Goal: Task Accomplishment & Management: Manage account settings

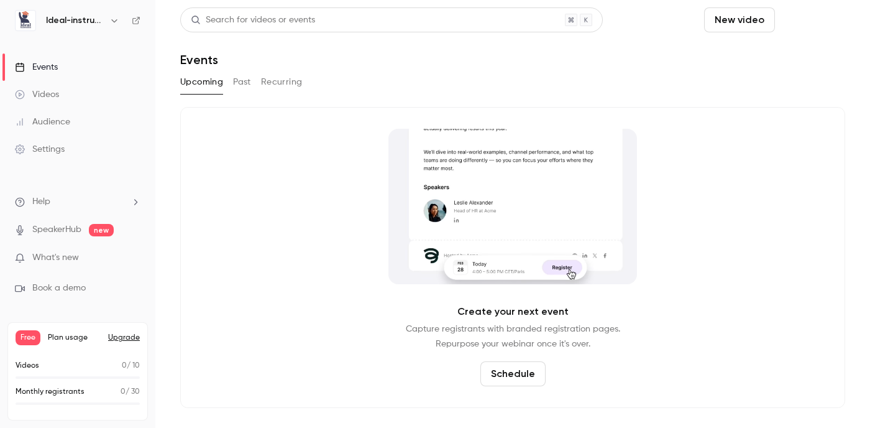
click at [816, 17] on button "Schedule" at bounding box center [812, 19] width 65 height 25
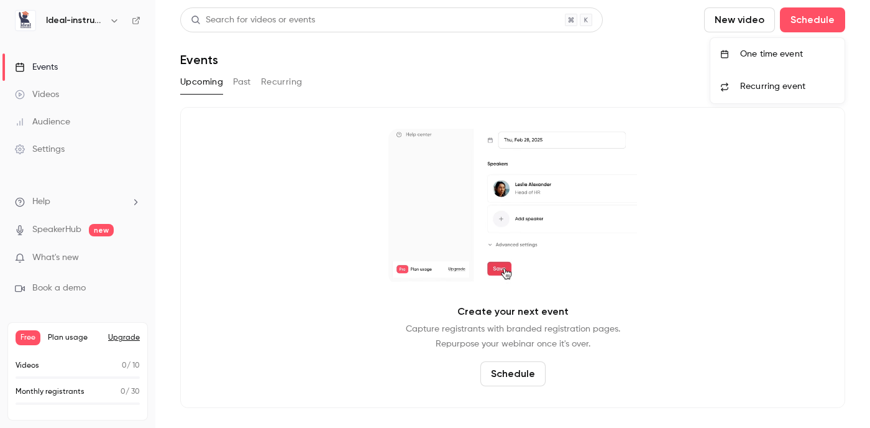
click at [787, 48] on div "One time event" at bounding box center [787, 54] width 94 height 12
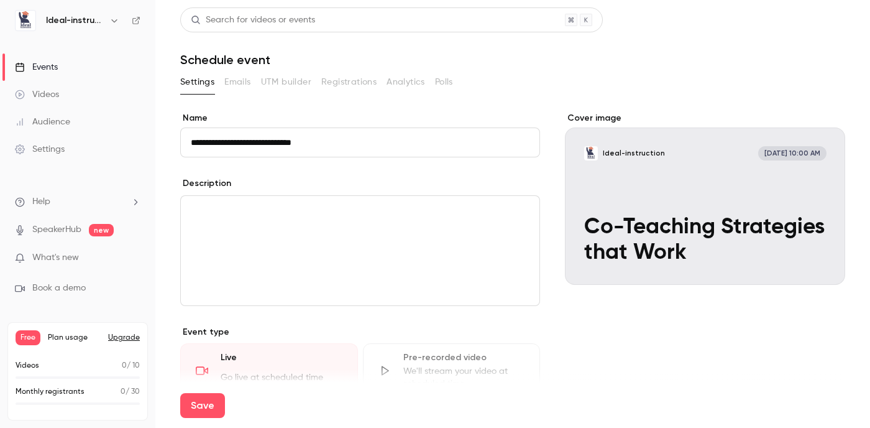
type input "**********"
click at [393, 203] on p "editor" at bounding box center [360, 210] width 339 height 15
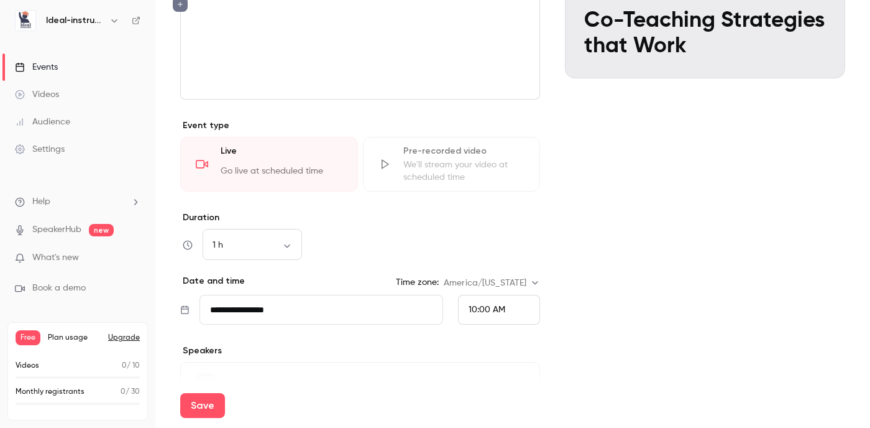
scroll to position [217, 0]
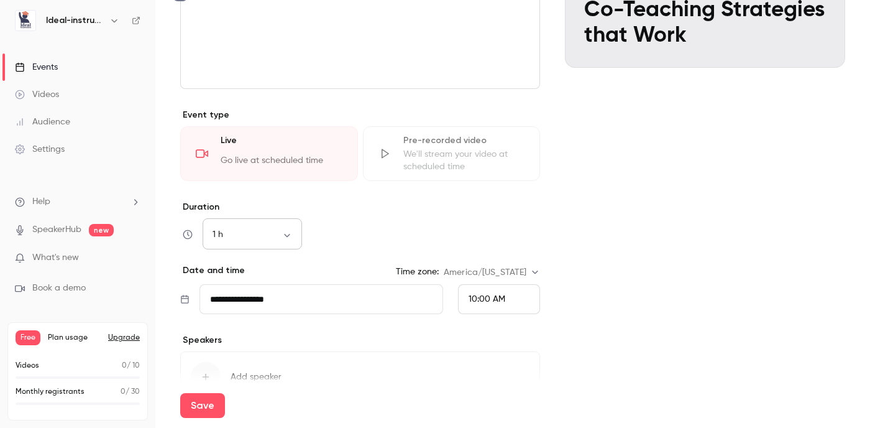
click at [287, 236] on body "**********" at bounding box center [435, 214] width 870 height 428
click at [262, 300] on li "30 min" at bounding box center [252, 300] width 99 height 32
type input "**"
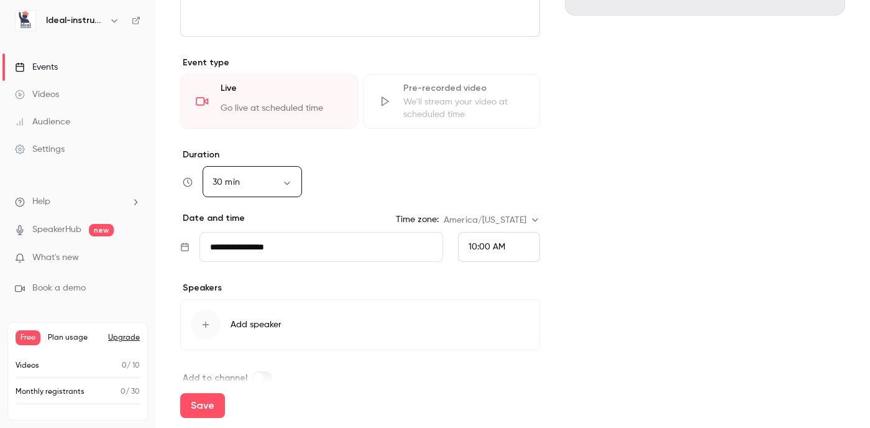
scroll to position [291, 0]
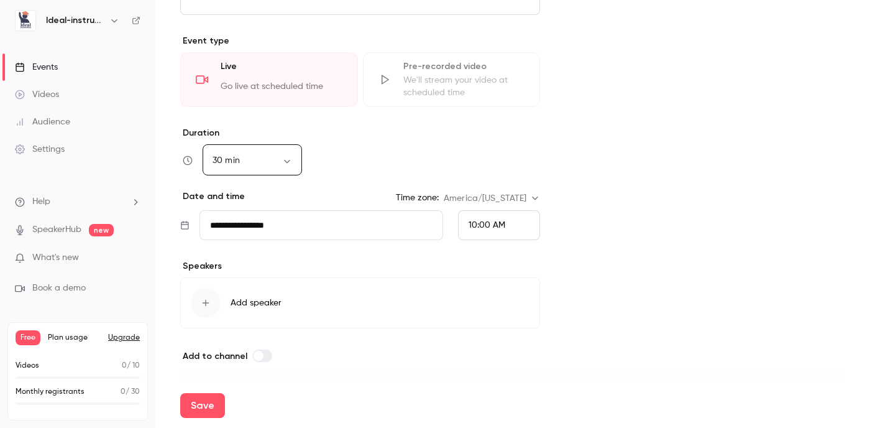
click at [510, 223] on div "10:00 AM" at bounding box center [499, 225] width 82 height 30
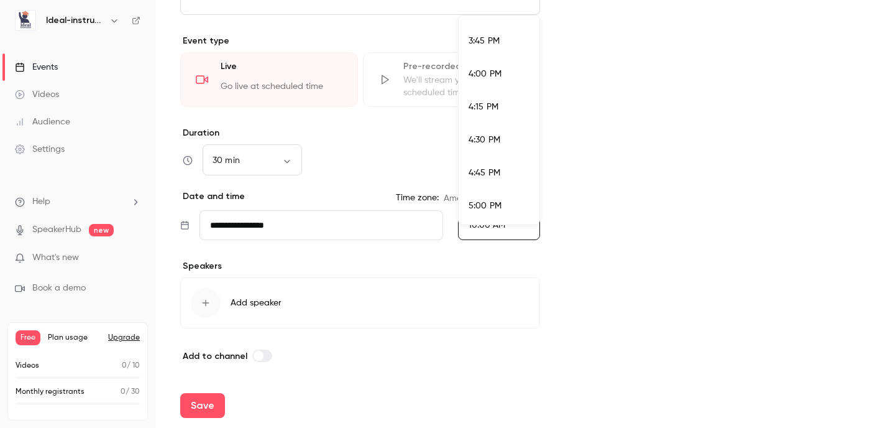
scroll to position [2065, 0]
click at [492, 83] on li "4:00 PM" at bounding box center [499, 75] width 81 height 33
click at [257, 227] on input "**********" at bounding box center [322, 225] width 244 height 30
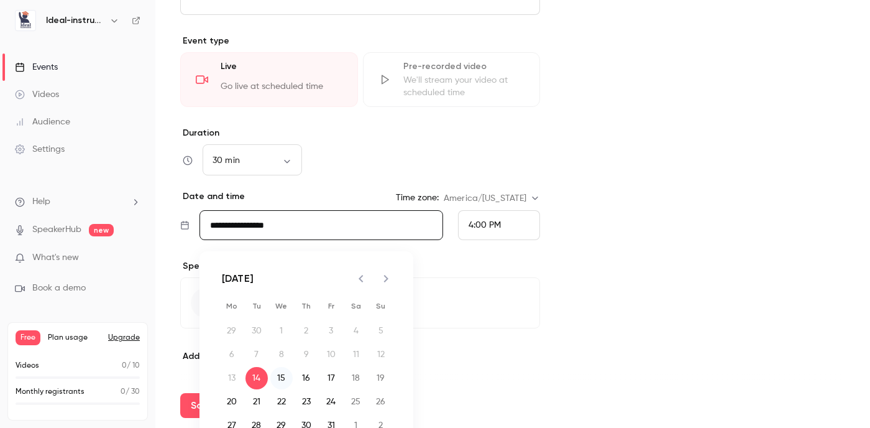
click at [279, 384] on button "15" at bounding box center [281, 378] width 22 height 22
type input "**********"
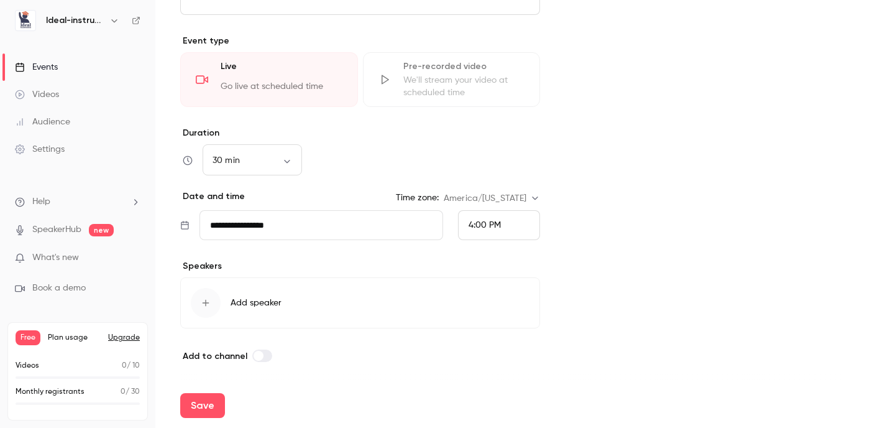
click at [252, 308] on span "Add speaker" at bounding box center [256, 303] width 51 height 12
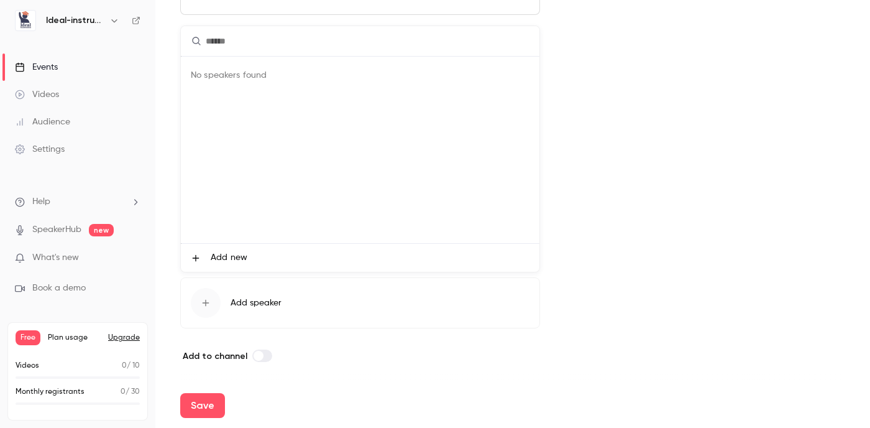
click at [226, 251] on span "Add new" at bounding box center [229, 257] width 37 height 13
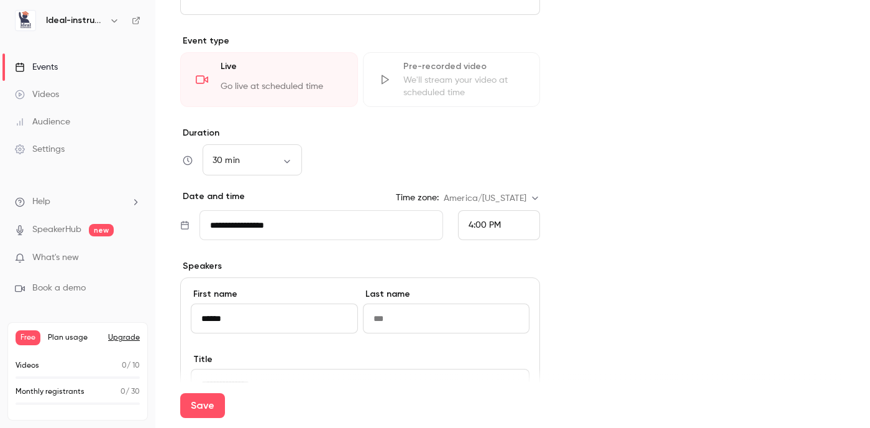
type input "******"
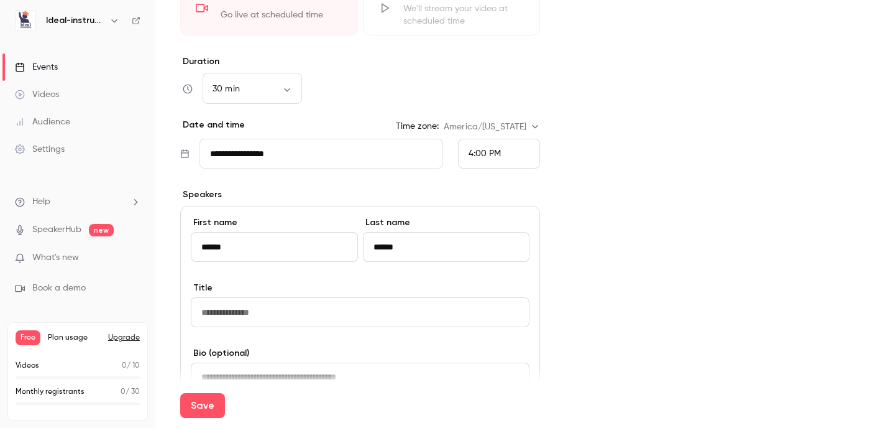
type input "******"
click at [282, 313] on input at bounding box center [360, 312] width 339 height 30
type input "**********"
click at [556, 208] on div "**********" at bounding box center [512, 172] width 665 height 846
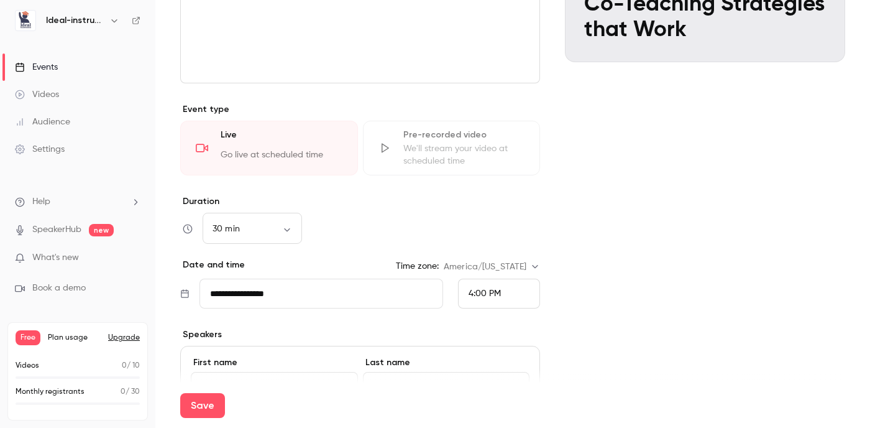
scroll to position [0, 0]
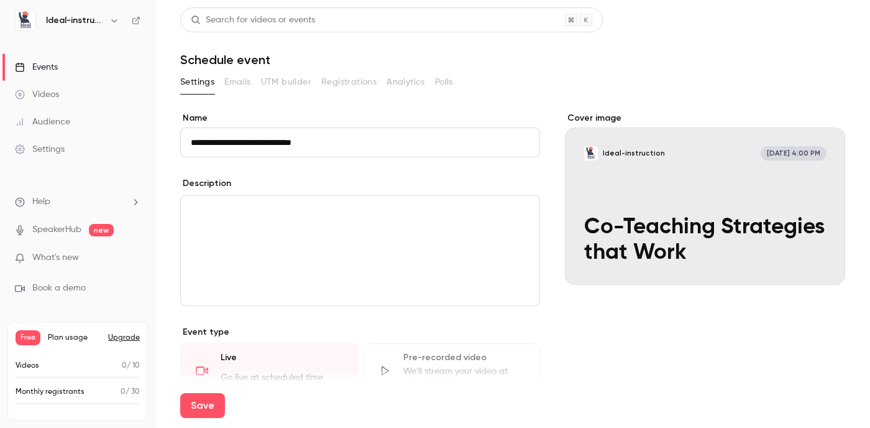
click at [235, 262] on div "editor" at bounding box center [360, 250] width 359 height 109
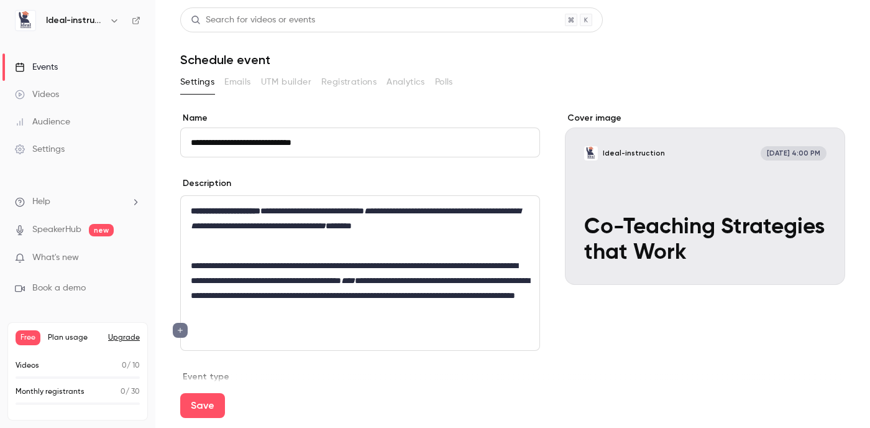
click at [254, 247] on p "editor" at bounding box center [360, 245] width 339 height 15
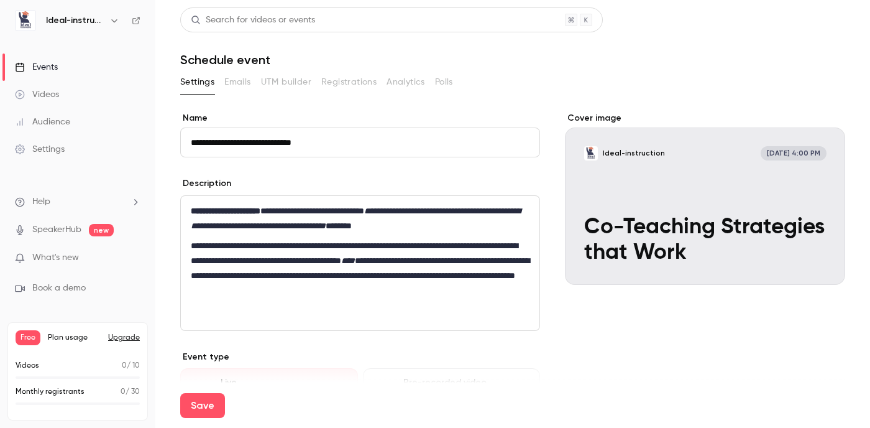
click at [503, 293] on p "**********" at bounding box center [360, 268] width 339 height 60
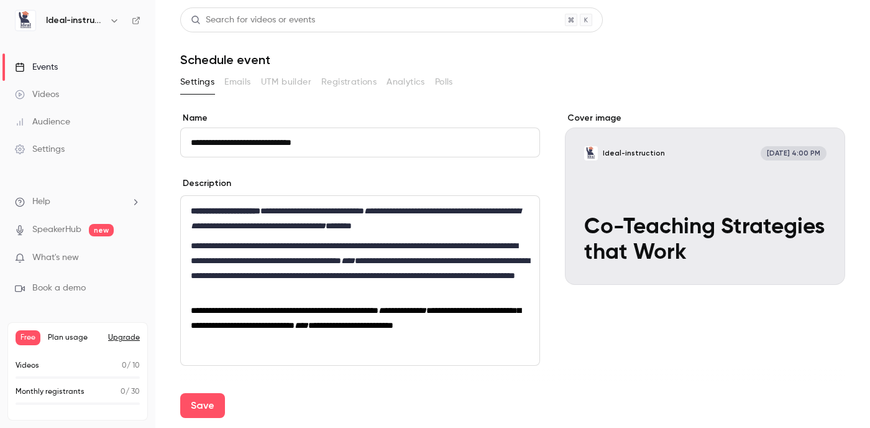
click at [379, 311] on span "**********" at bounding box center [285, 310] width 188 height 9
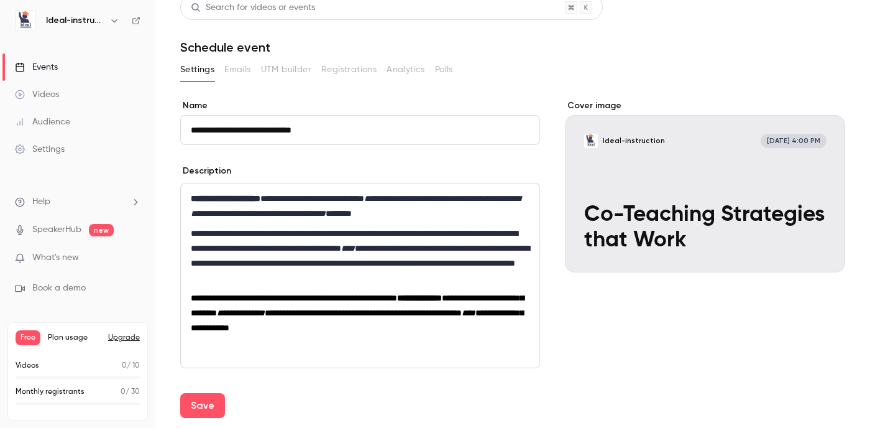
scroll to position [16, 0]
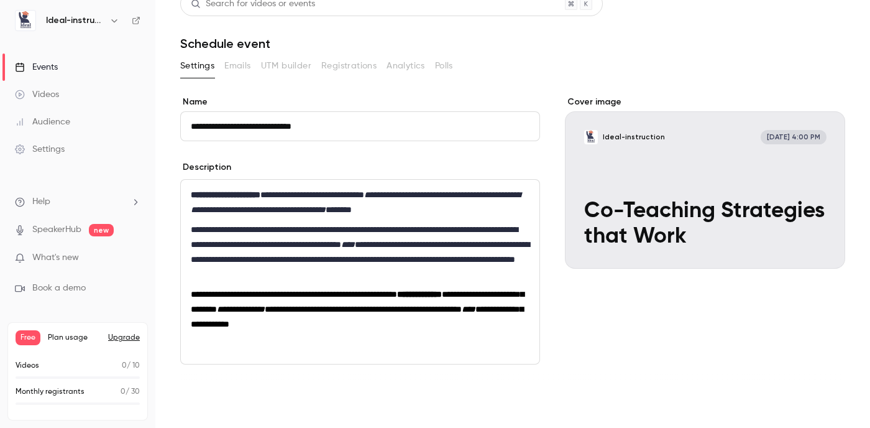
click at [201, 403] on button "Save" at bounding box center [202, 405] width 45 height 25
type input "**"
type input "**********"
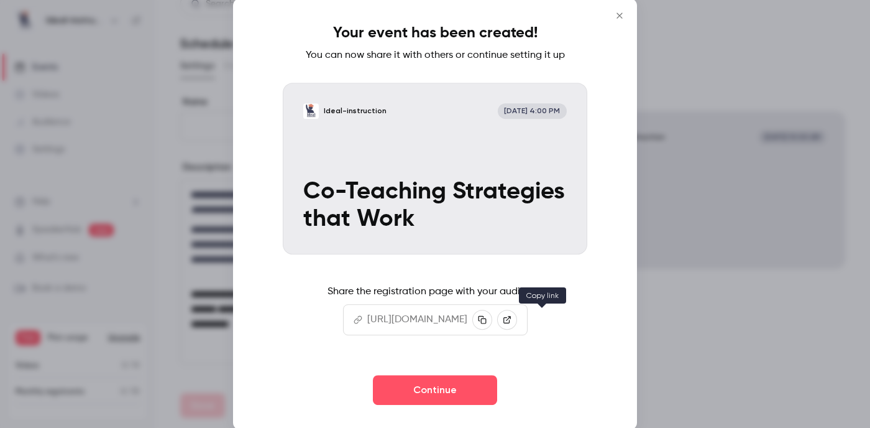
click at [487, 317] on icon "button" at bounding box center [482, 319] width 9 height 9
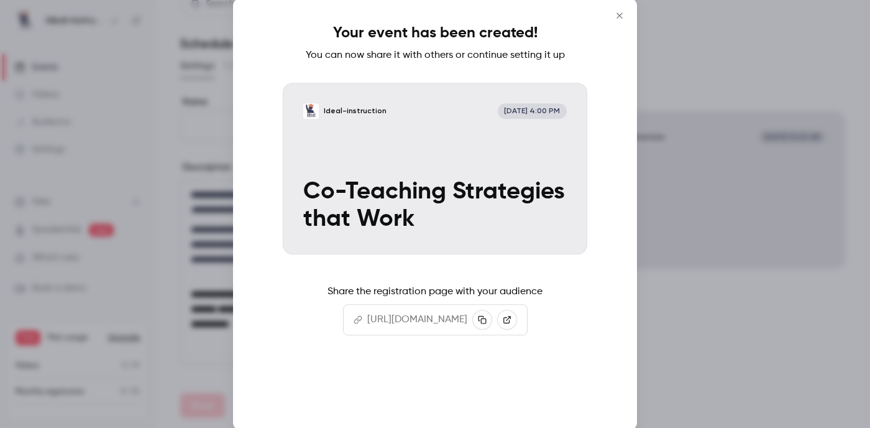
click at [431, 388] on button "Continue" at bounding box center [435, 390] width 124 height 30
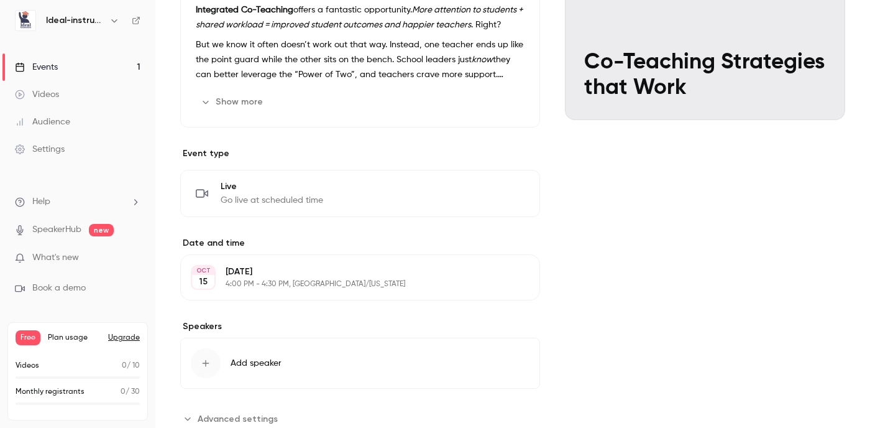
scroll to position [329, 0]
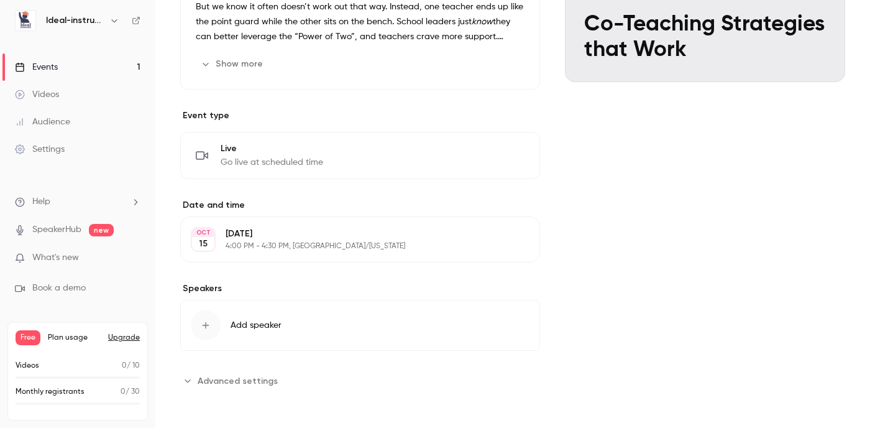
click at [266, 320] on span "Add speaker" at bounding box center [256, 325] width 51 height 12
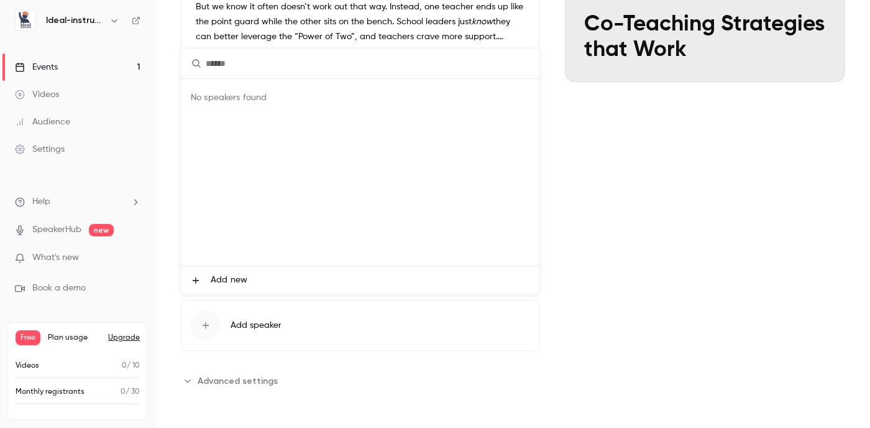
click at [229, 280] on span "Add new" at bounding box center [229, 280] width 37 height 13
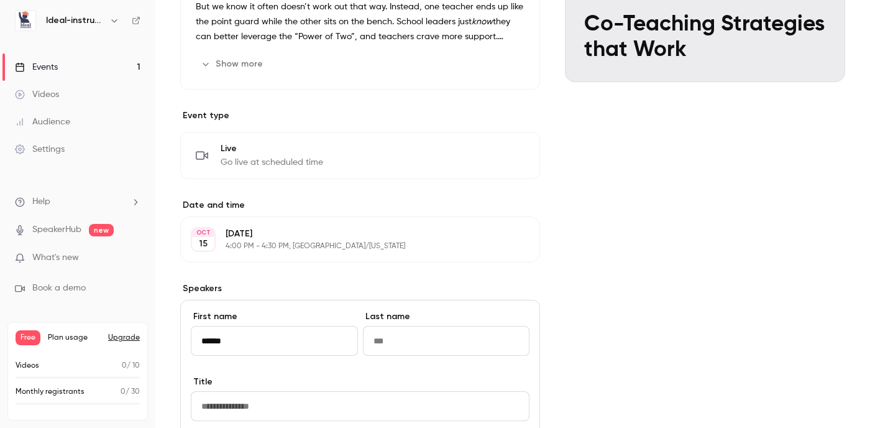
type input "******"
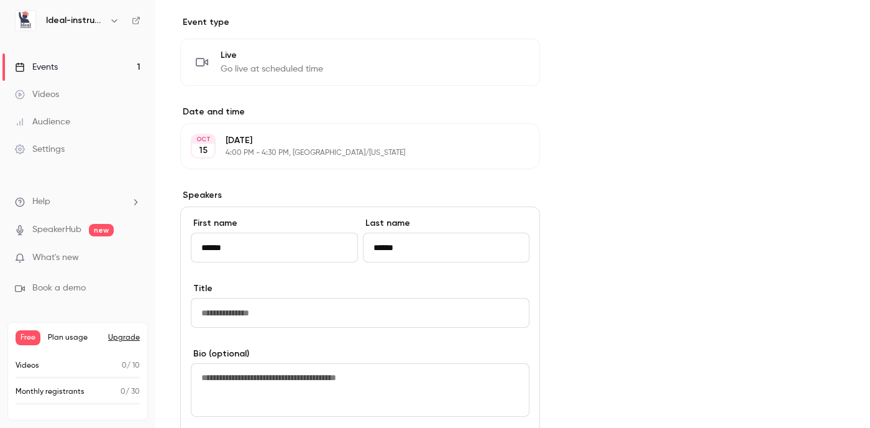
type input "******"
click at [274, 313] on input "Title" at bounding box center [360, 313] width 339 height 30
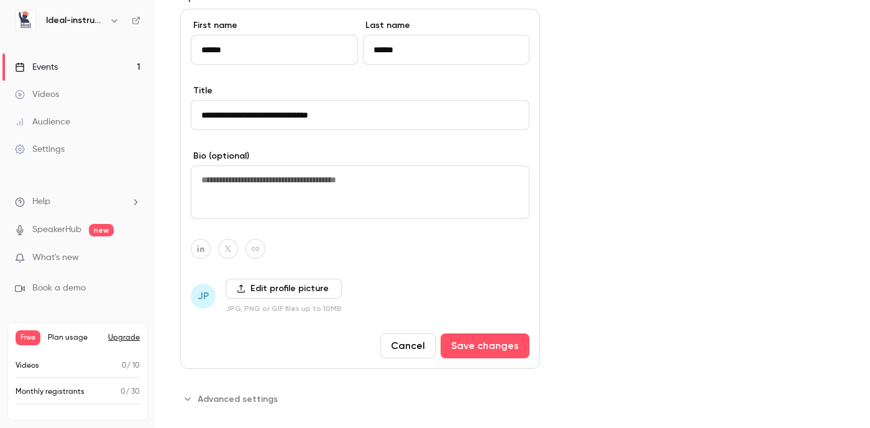
scroll to position [629, 0]
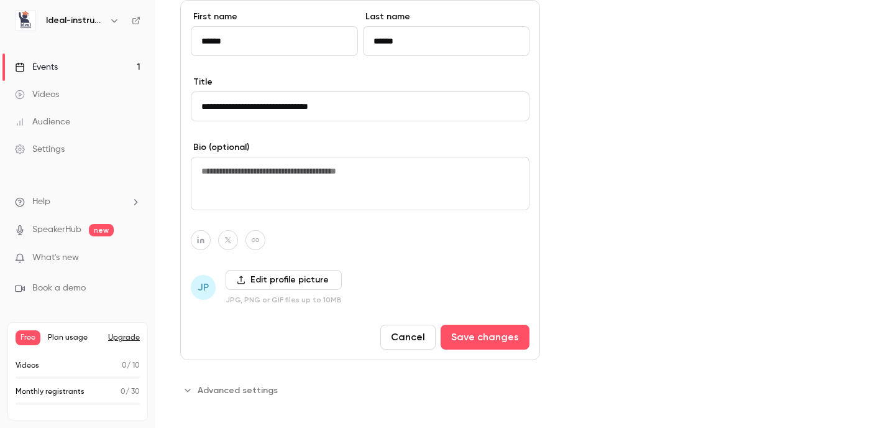
type input "**********"
click at [303, 276] on label "Edit profile picture" at bounding box center [284, 280] width 116 height 20
click at [0, 0] on input "Edit profile picture" at bounding box center [0, 0] width 0 height 0
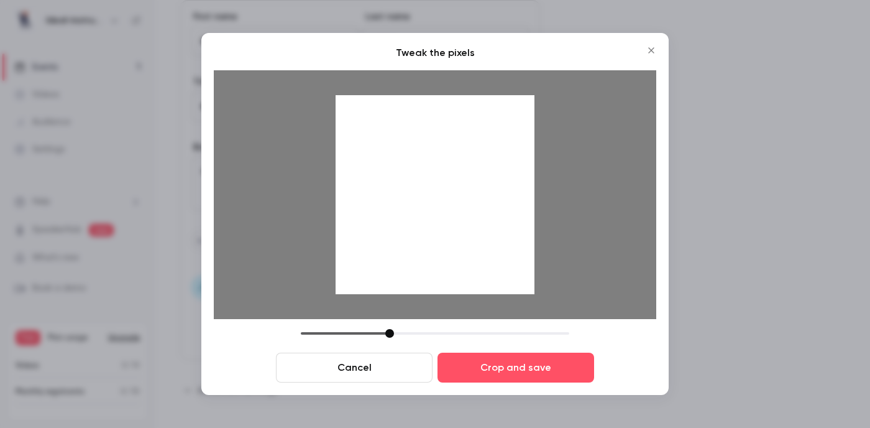
drag, startPoint x: 508, startPoint y: 247, endPoint x: 507, endPoint y: 274, distance: 26.1
click at [507, 274] on div at bounding box center [435, 194] width 199 height 199
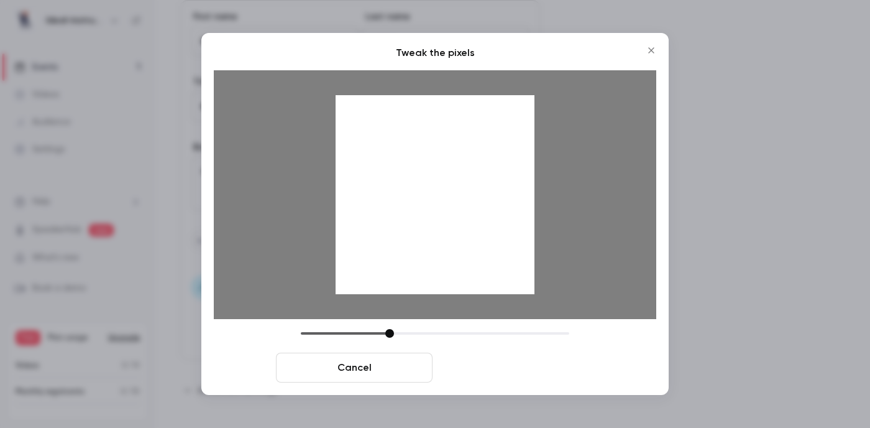
click at [515, 366] on button "Crop and save" at bounding box center [516, 367] width 157 height 30
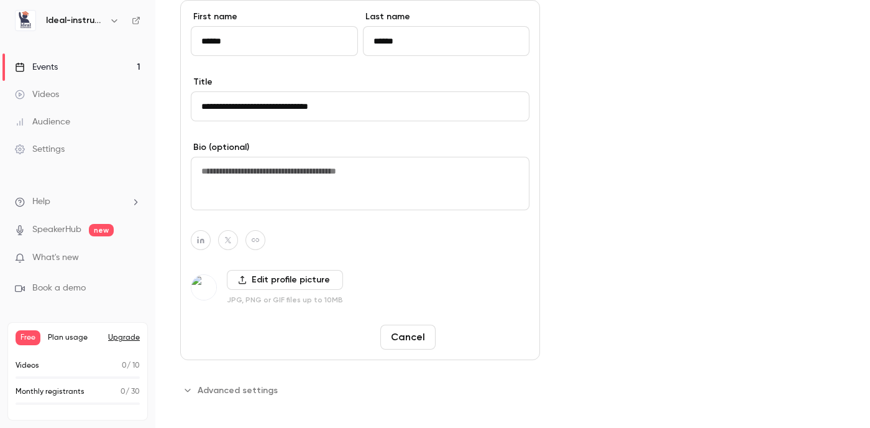
click at [489, 336] on button "Save changes" at bounding box center [485, 336] width 89 height 25
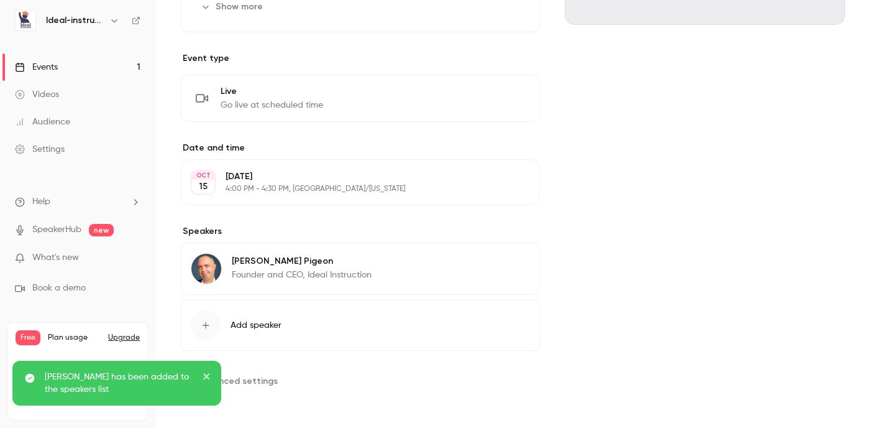
scroll to position [387, 0]
click at [208, 373] on icon "close" at bounding box center [207, 376] width 9 height 10
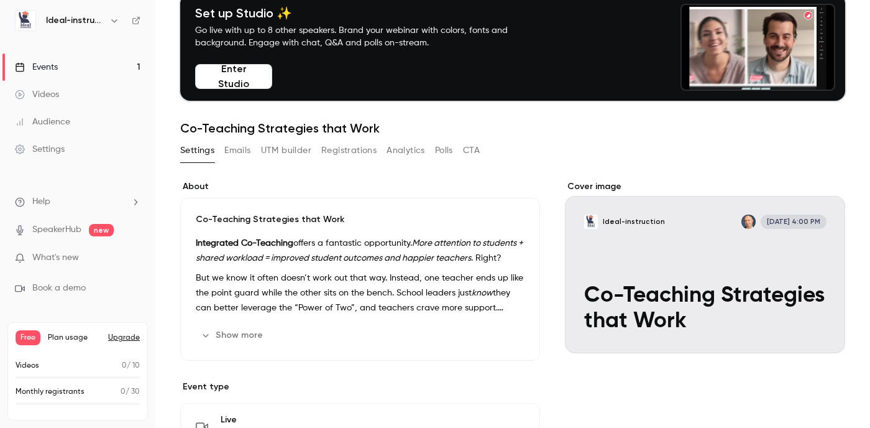
scroll to position [0, 0]
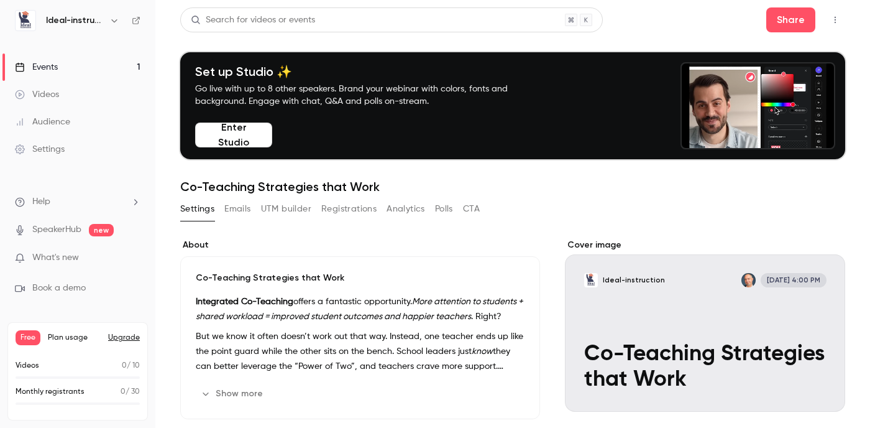
click at [242, 139] on button "Enter Studio" at bounding box center [233, 134] width 77 height 25
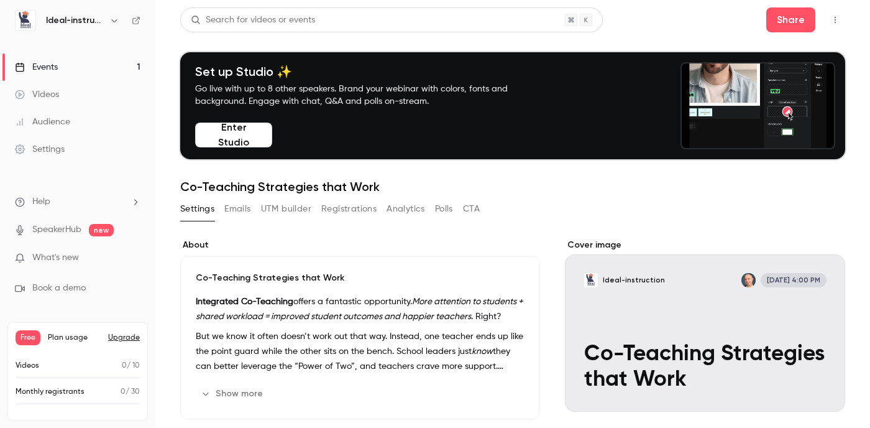
click at [54, 154] on div "Settings" at bounding box center [40, 149] width 50 height 12
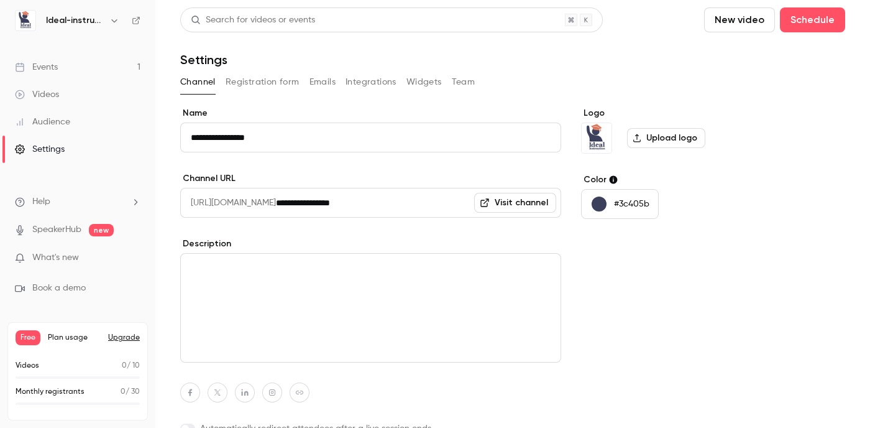
click at [377, 81] on button "Integrations" at bounding box center [371, 82] width 51 height 20
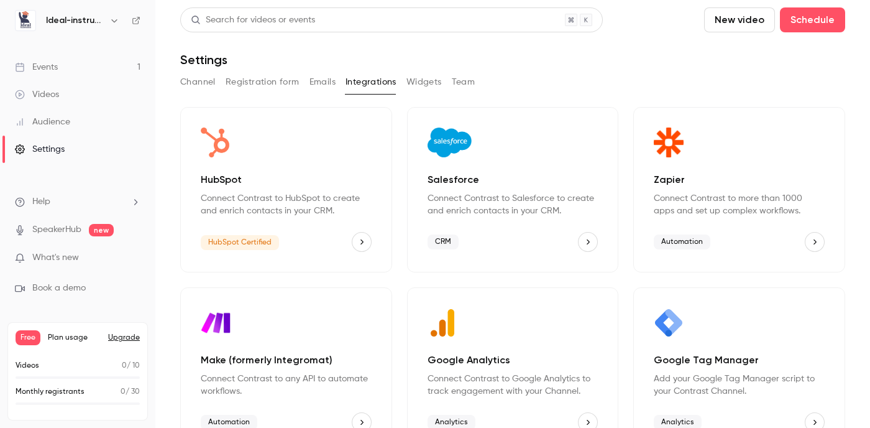
click at [357, 236] on button "HubSpot" at bounding box center [362, 242] width 20 height 20
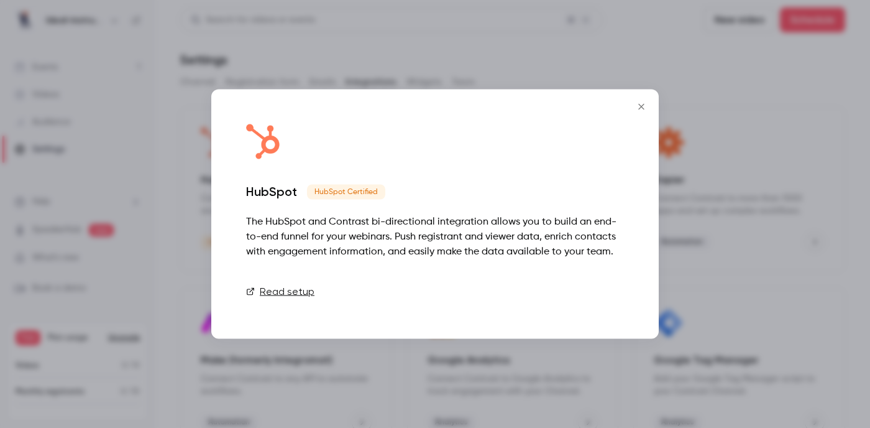
click at [587, 287] on link "Connect" at bounding box center [593, 291] width 62 height 25
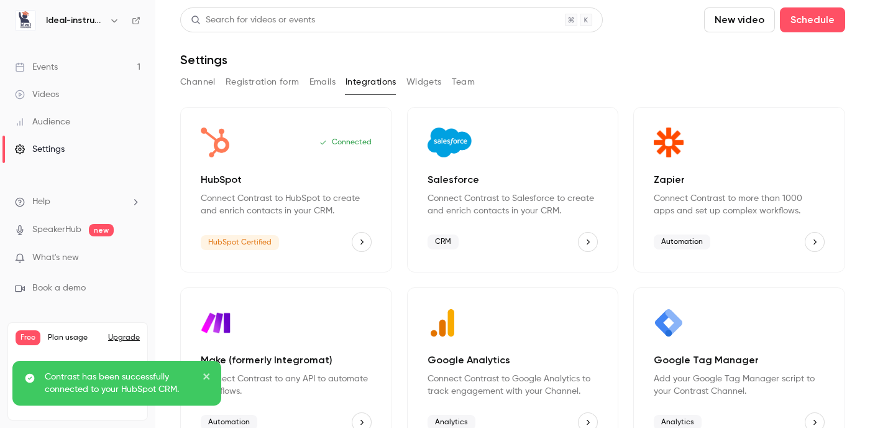
click at [208, 372] on icon "close" at bounding box center [207, 376] width 9 height 10
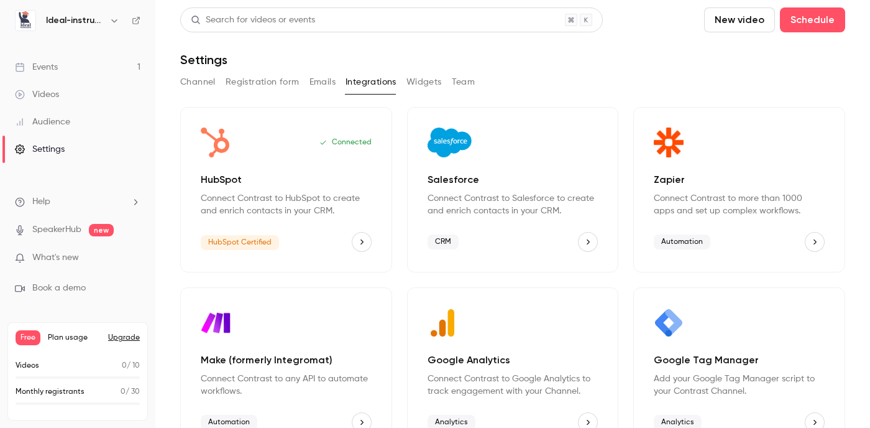
click at [53, 149] on div "Settings" at bounding box center [40, 149] width 50 height 12
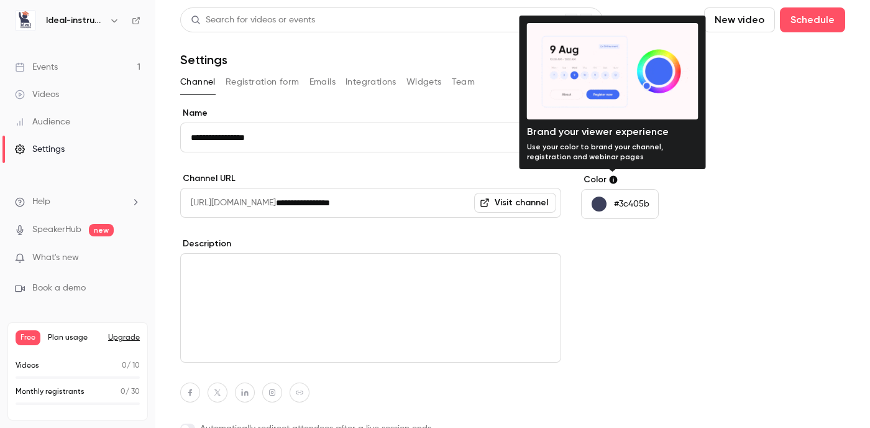
click at [613, 180] on icon at bounding box center [614, 180] width 8 height 8
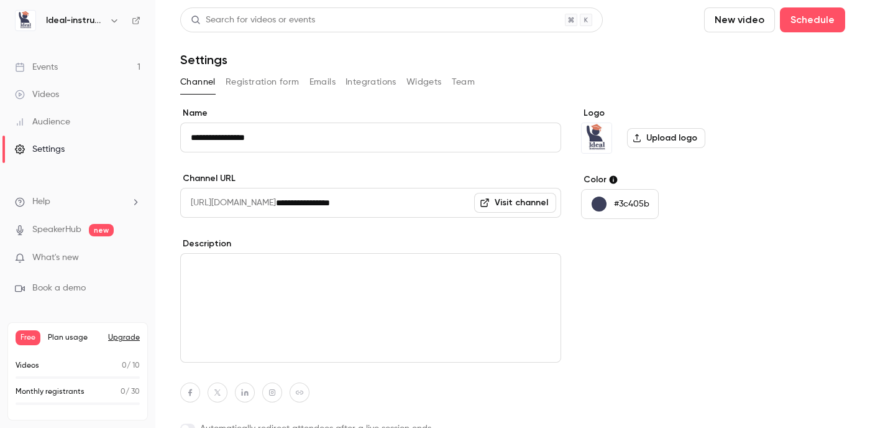
click at [709, 206] on div "#3c405b" at bounding box center [676, 204] width 191 height 30
click at [277, 80] on button "Registration form" at bounding box center [263, 82] width 74 height 20
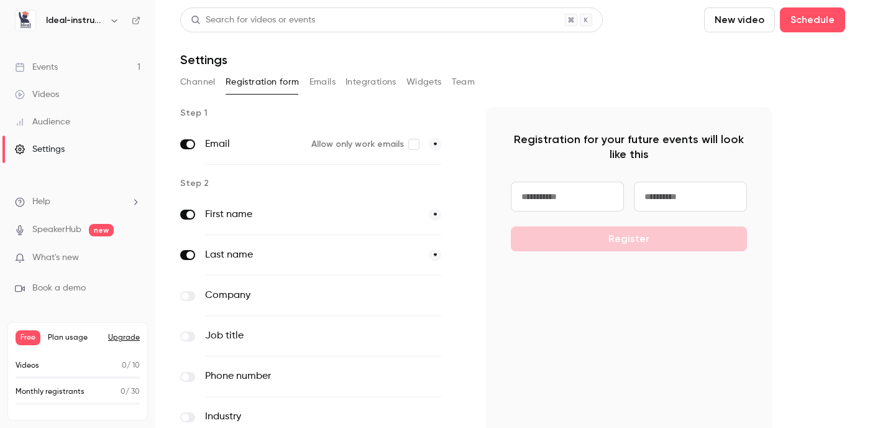
click at [331, 84] on button "Emails" at bounding box center [323, 82] width 26 height 20
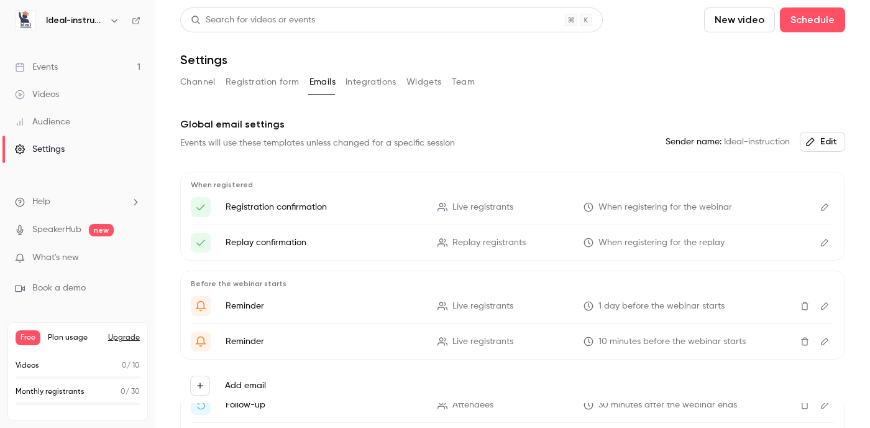
click at [370, 84] on button "Integrations" at bounding box center [371, 82] width 51 height 20
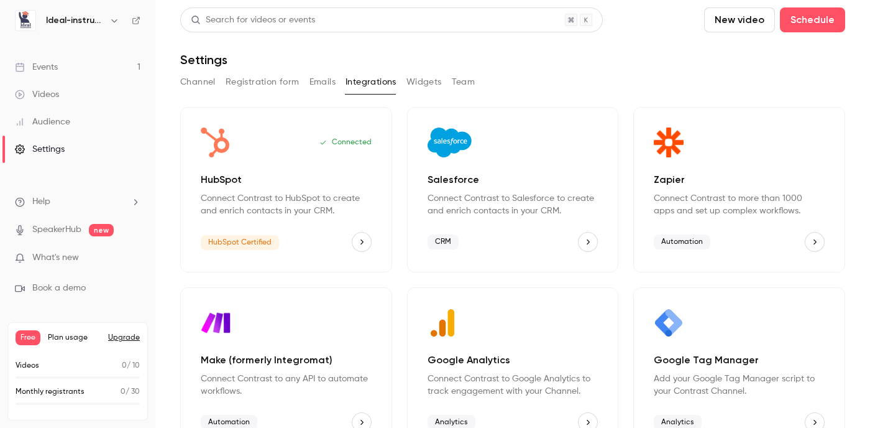
click at [433, 83] on button "Widgets" at bounding box center [424, 82] width 35 height 20
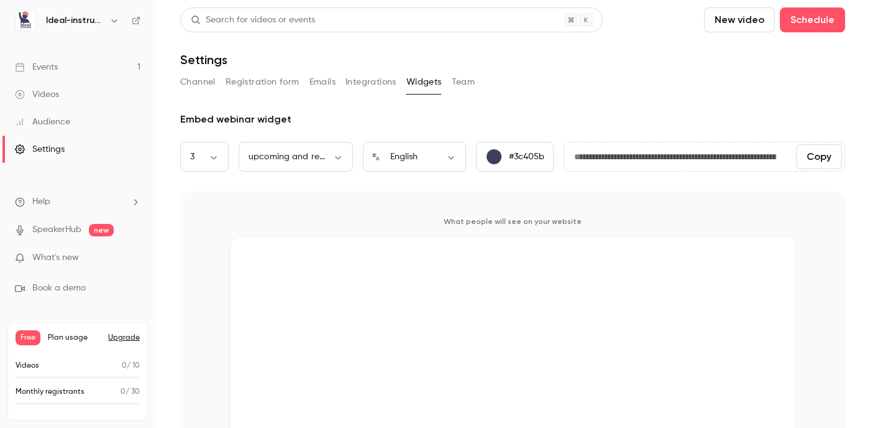
click at [461, 85] on button "Team" at bounding box center [464, 82] width 24 height 20
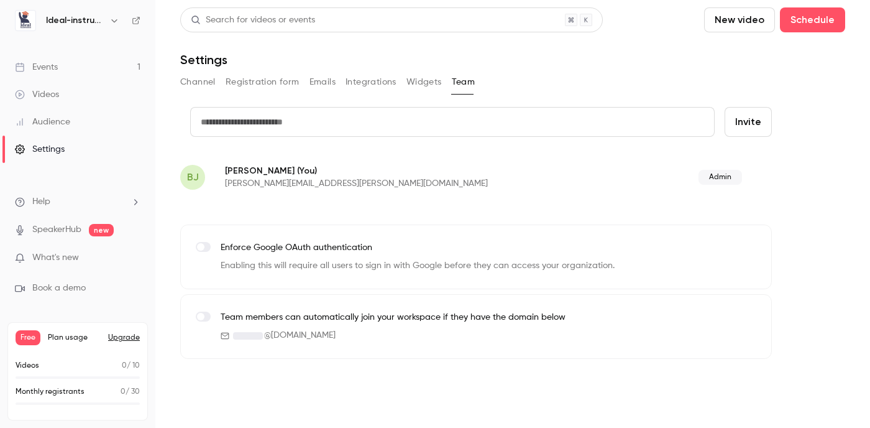
click at [49, 152] on div "Settings" at bounding box center [40, 149] width 50 height 12
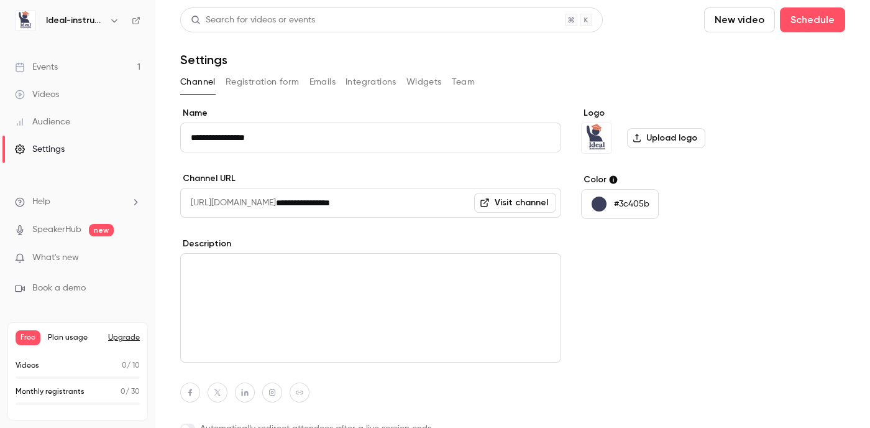
click at [464, 78] on button "Team" at bounding box center [464, 82] width 24 height 20
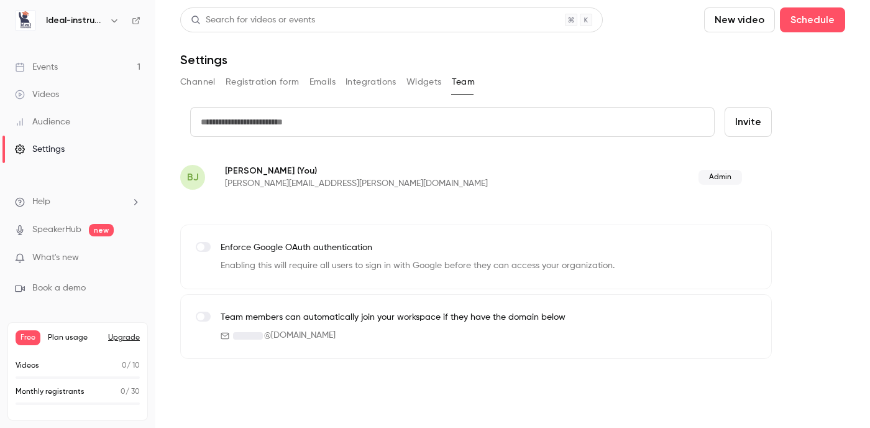
click at [421, 81] on button "Widgets" at bounding box center [424, 82] width 35 height 20
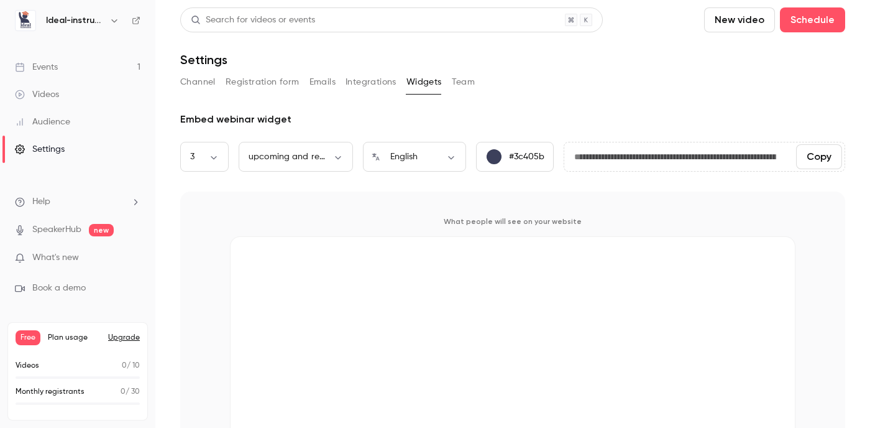
click at [378, 83] on button "Integrations" at bounding box center [371, 82] width 51 height 20
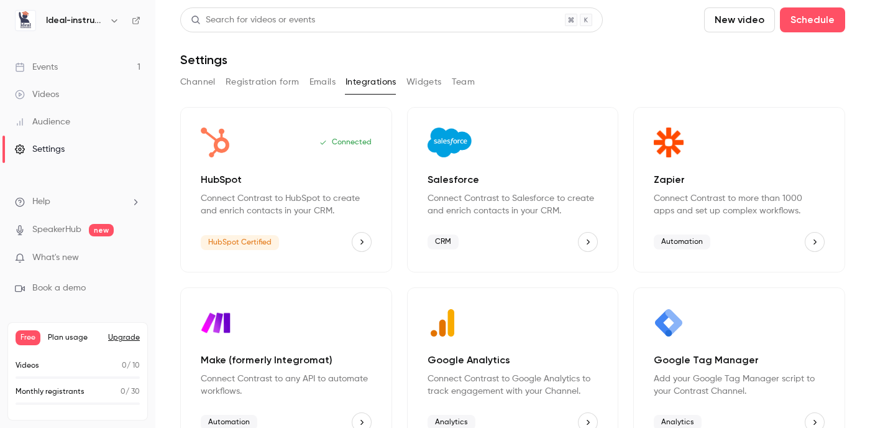
click at [326, 84] on button "Emails" at bounding box center [323, 82] width 26 height 20
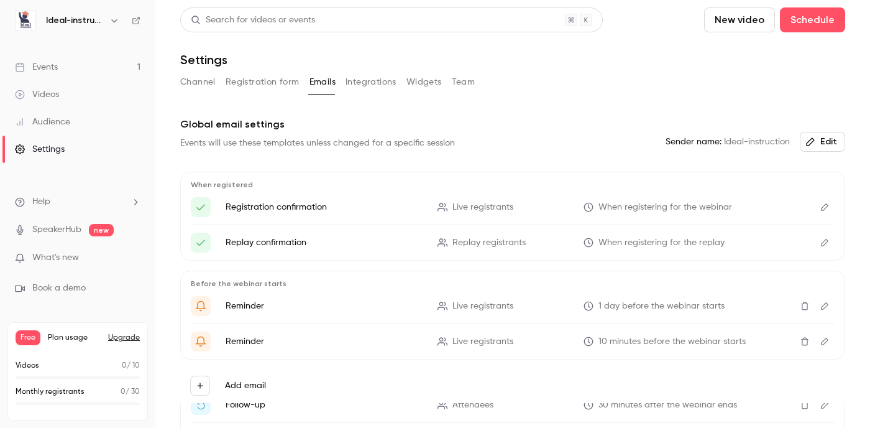
click at [284, 77] on button "Registration form" at bounding box center [263, 82] width 74 height 20
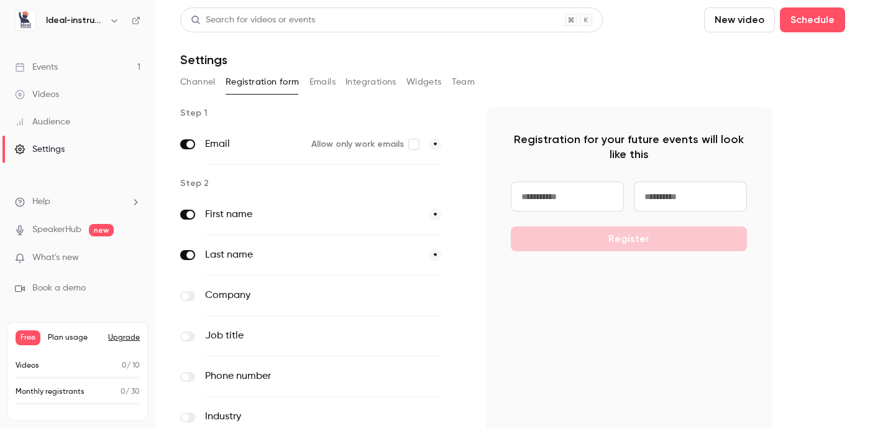
click at [45, 94] on div "Videos" at bounding box center [37, 94] width 44 height 12
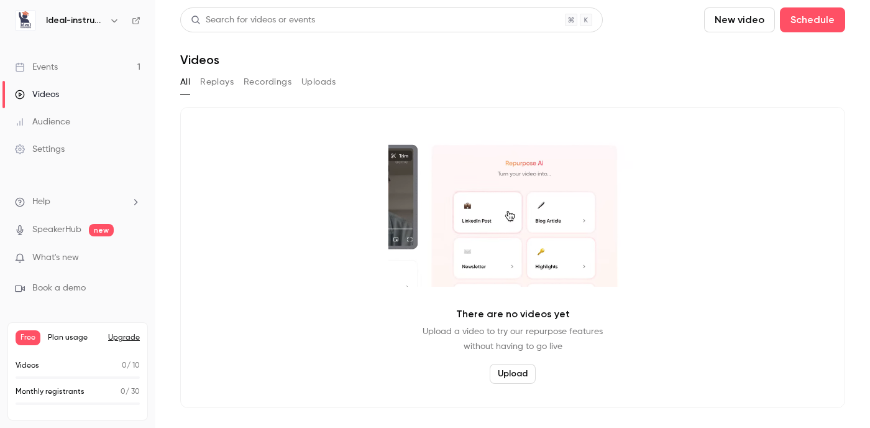
click at [44, 118] on div "Audience" at bounding box center [42, 122] width 55 height 12
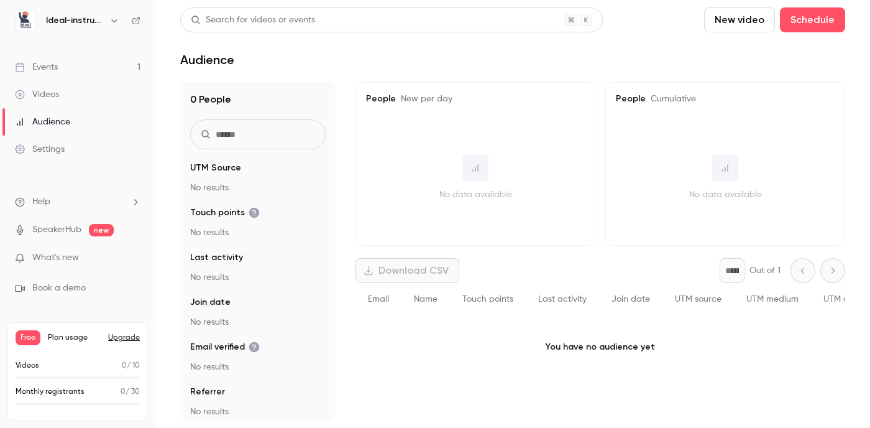
click at [82, 256] on p "What's new" at bounding box center [68, 257] width 106 height 13
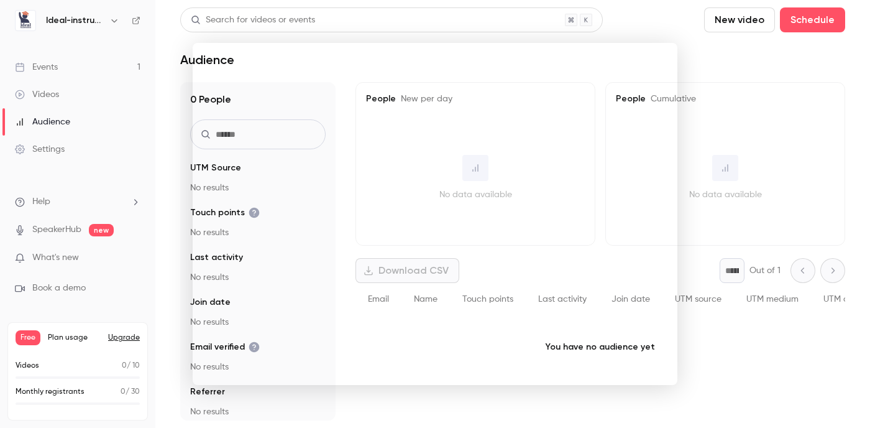
click at [655, 14] on div at bounding box center [435, 214] width 870 height 428
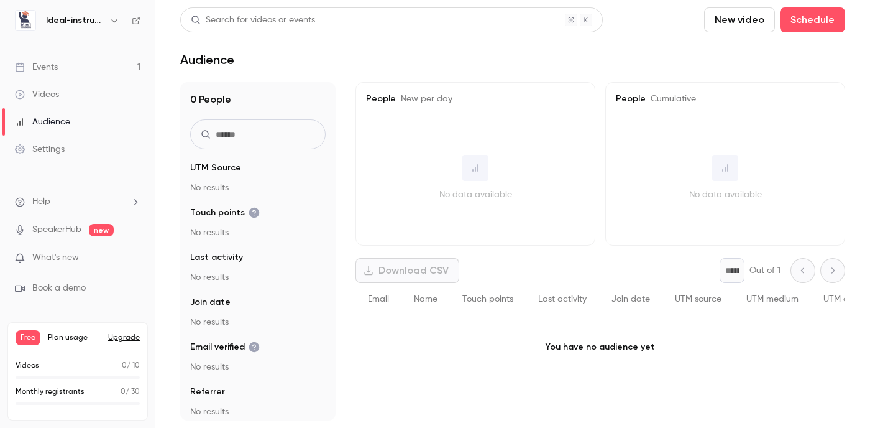
click at [68, 121] on div "Audience" at bounding box center [42, 122] width 55 height 12
click at [58, 67] on link "Events 1" at bounding box center [77, 66] width 155 height 27
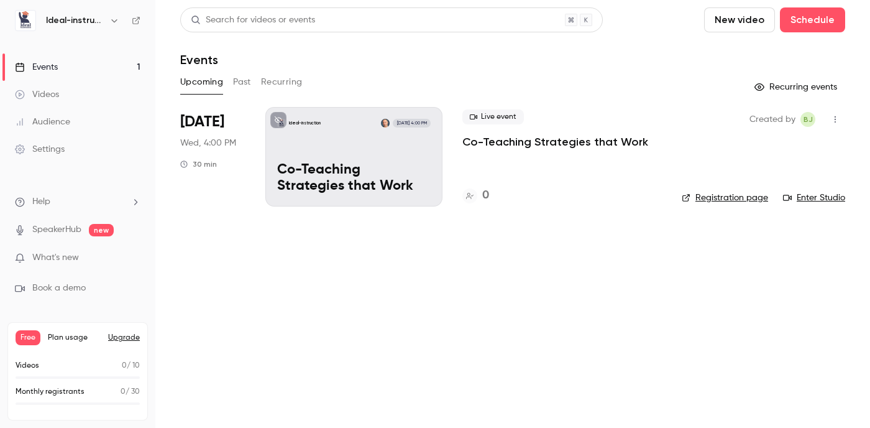
click at [811, 200] on link "Enter Studio" at bounding box center [814, 197] width 62 height 12
click at [333, 138] on div "Ideal-instruction Oct 15, 4:00 PM Co-Teaching Strategies that Work" at bounding box center [353, 156] width 177 height 99
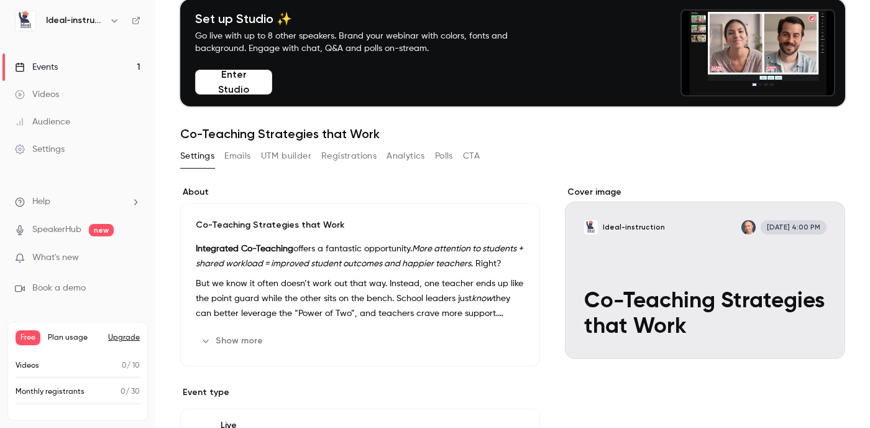
scroll to position [55, 0]
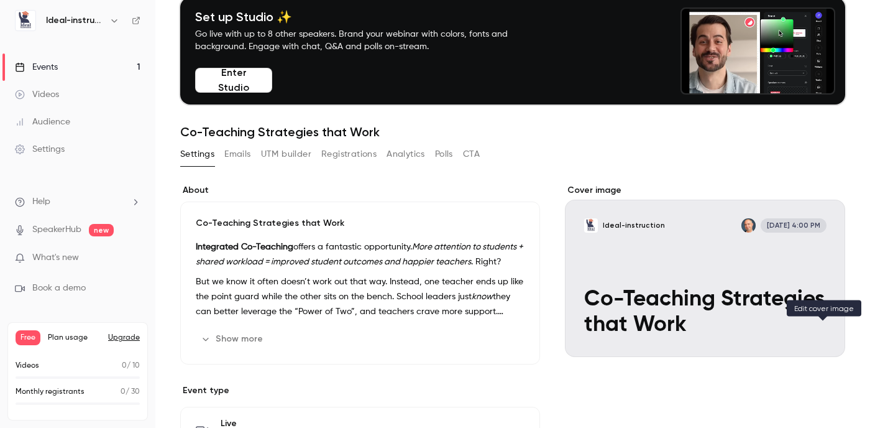
click at [824, 336] on icon "Cover image" at bounding box center [823, 335] width 8 height 8
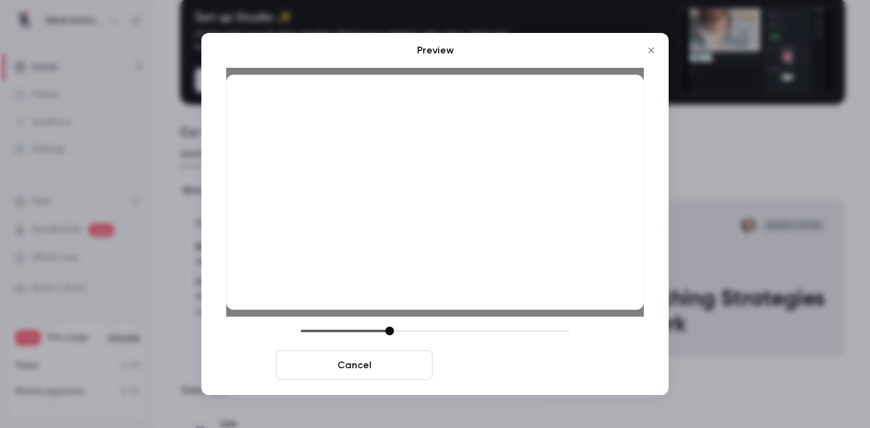
click at [512, 366] on button "Save cover" at bounding box center [516, 365] width 157 height 30
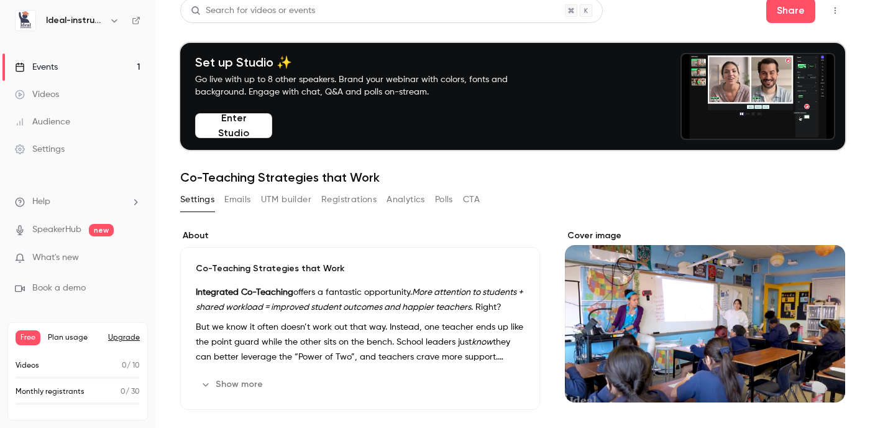
scroll to position [0, 0]
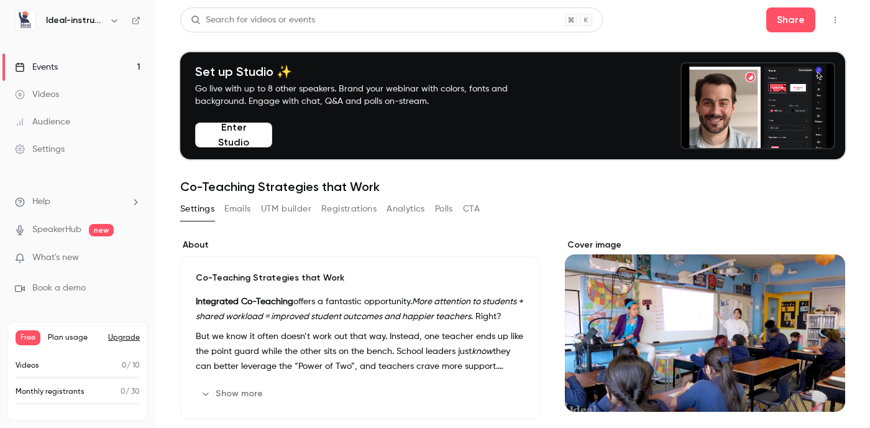
click at [237, 131] on button "Enter Studio" at bounding box center [233, 134] width 77 height 25
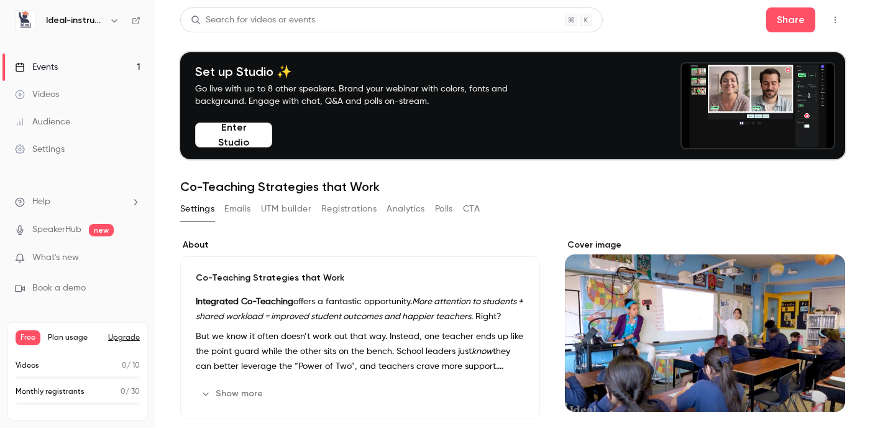
click at [242, 206] on button "Emails" at bounding box center [237, 209] width 26 height 20
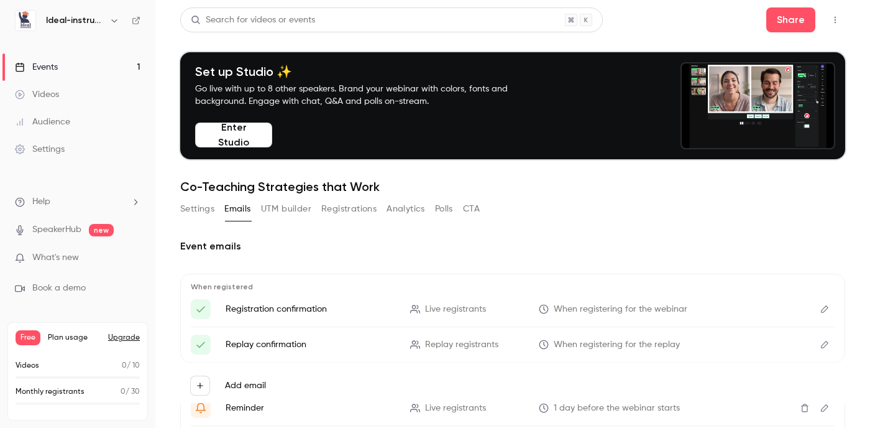
scroll to position [49, 0]
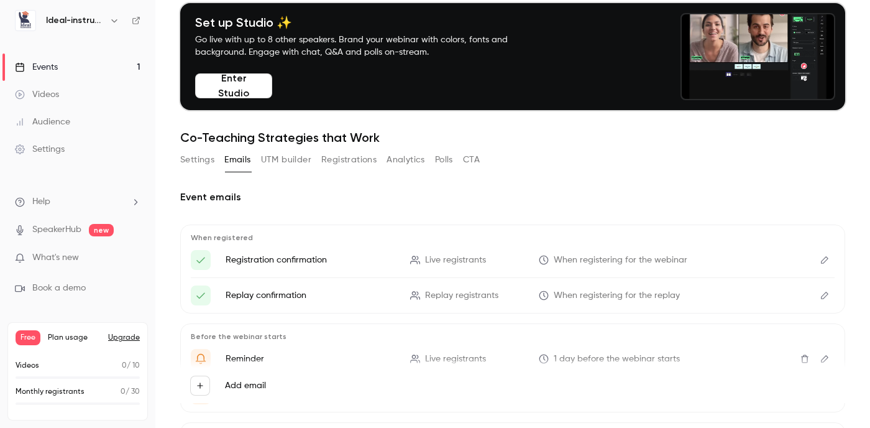
click at [294, 160] on button "UTM builder" at bounding box center [286, 160] width 50 height 20
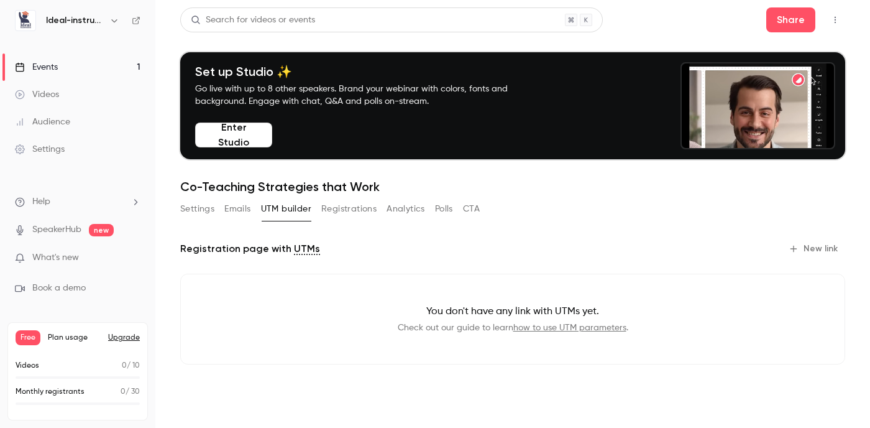
click at [551, 331] on link "how to use UTM parameters" at bounding box center [569, 327] width 113 height 9
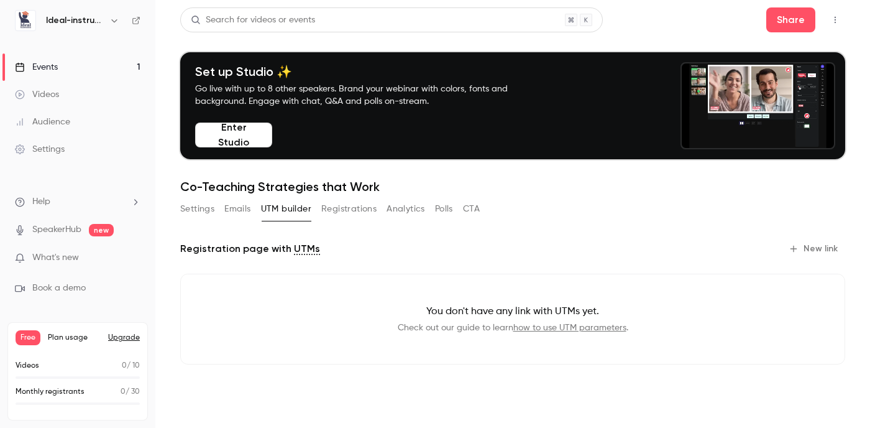
click at [201, 207] on button "Settings" at bounding box center [197, 209] width 34 height 20
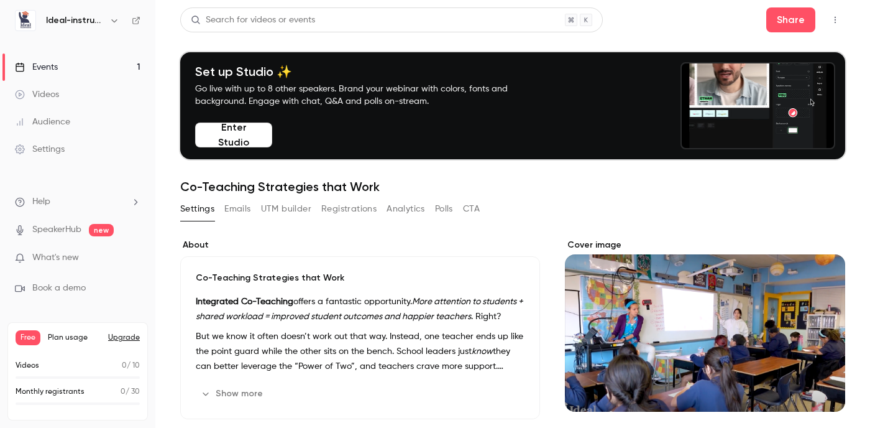
click at [76, 230] on link "SpeakerHub" at bounding box center [56, 229] width 49 height 13
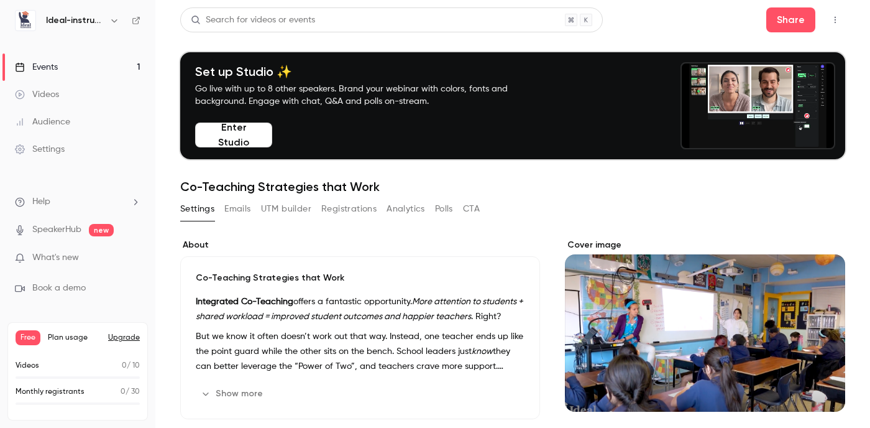
click at [65, 72] on link "Events 1" at bounding box center [77, 66] width 155 height 27
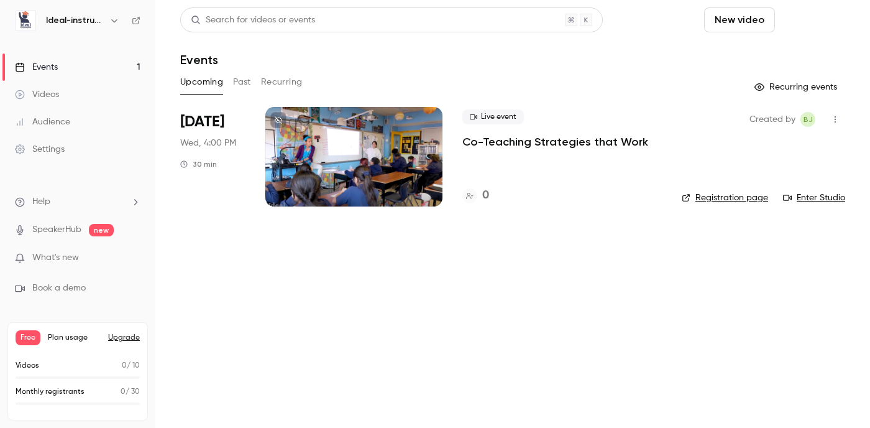
click at [812, 19] on button "Schedule" at bounding box center [812, 19] width 65 height 25
click at [769, 60] on li "One time event" at bounding box center [777, 54] width 134 height 32
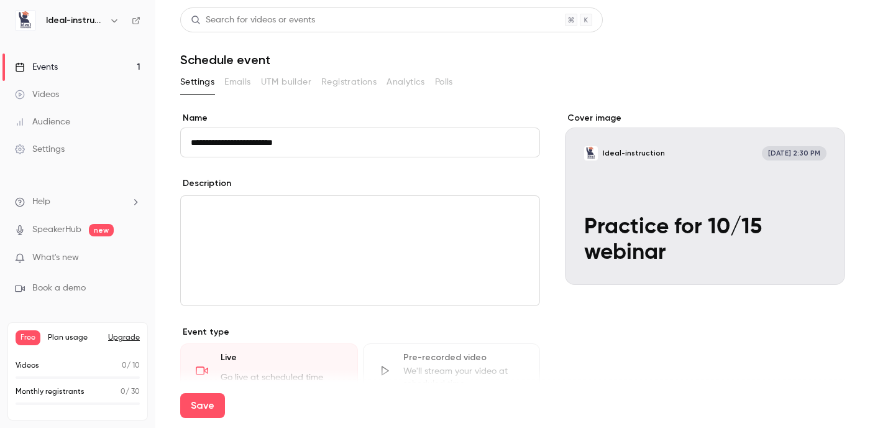
type input "**********"
click at [498, 234] on div "editor" at bounding box center [360, 250] width 359 height 109
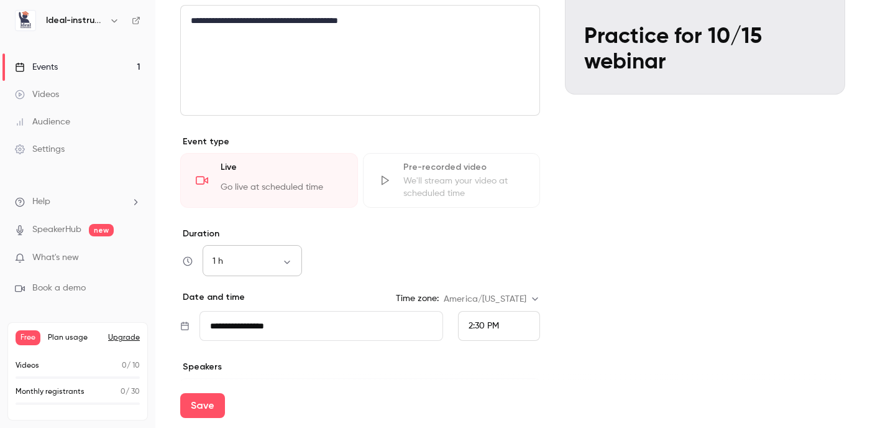
scroll to position [208, 0]
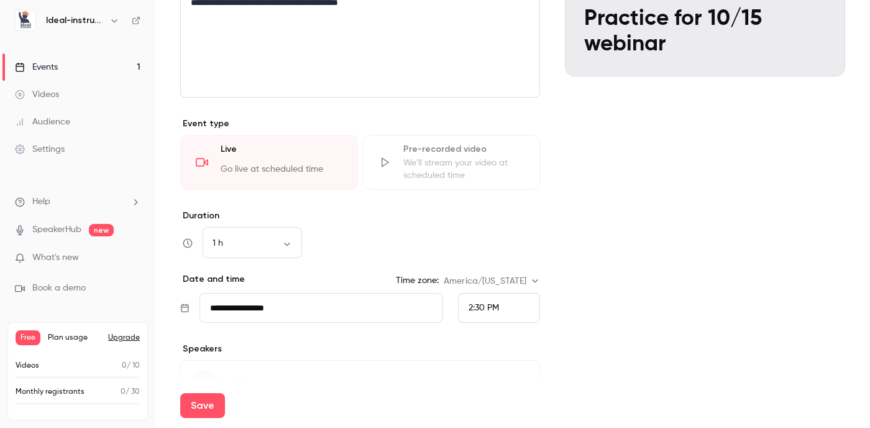
click at [485, 312] on div "2:30 PM" at bounding box center [484, 307] width 30 height 13
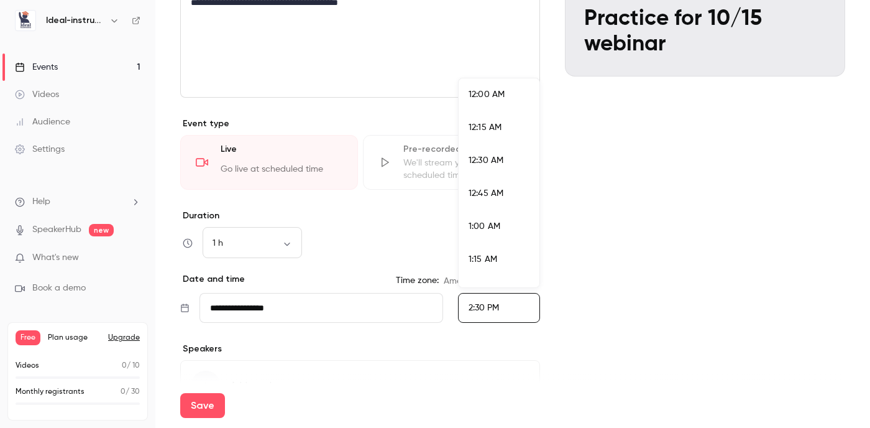
scroll to position [1823, 0]
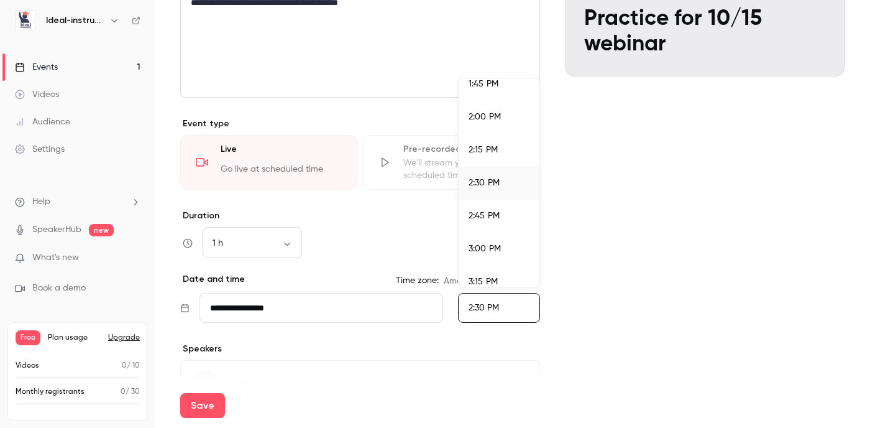
click at [481, 246] on span "3:00 PM" at bounding box center [485, 248] width 32 height 9
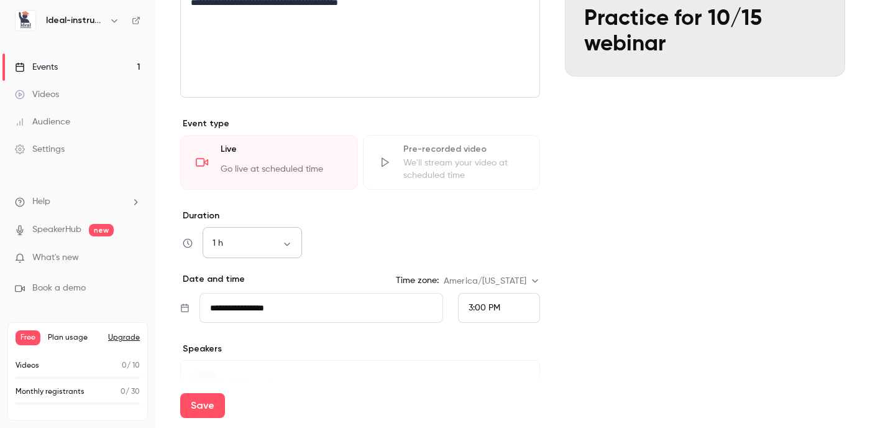
click at [285, 239] on body "**********" at bounding box center [435, 214] width 870 height 428
click at [239, 303] on li "30 min" at bounding box center [252, 309] width 99 height 32
type input "**"
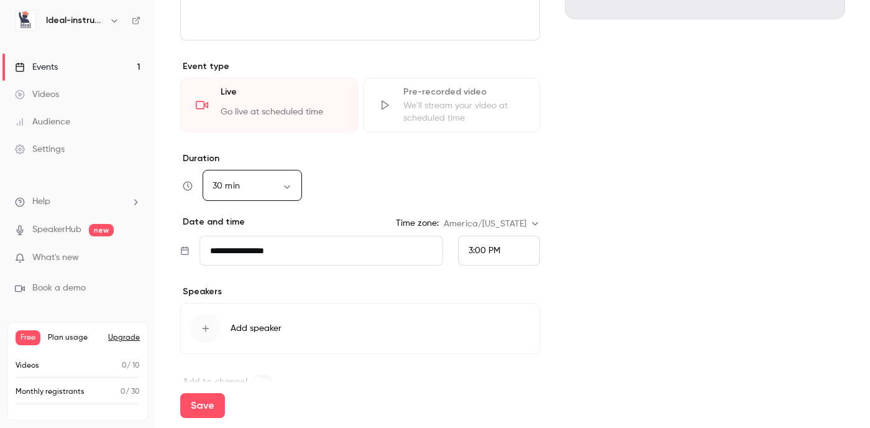
scroll to position [291, 0]
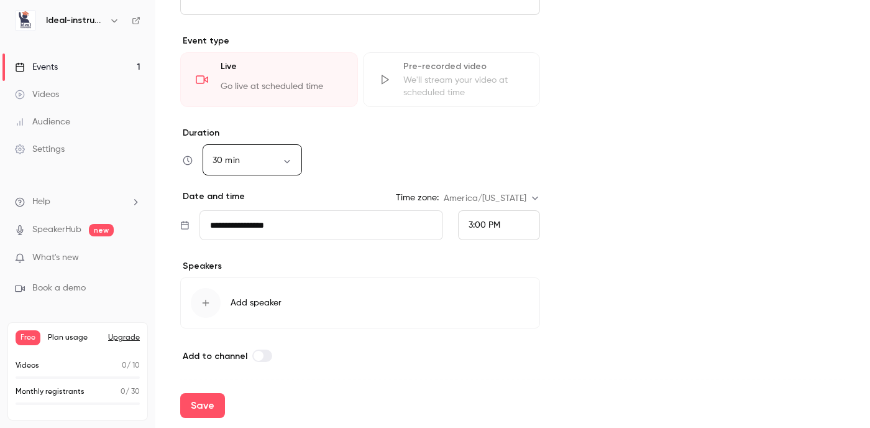
click at [271, 300] on span "Add speaker" at bounding box center [256, 303] width 51 height 12
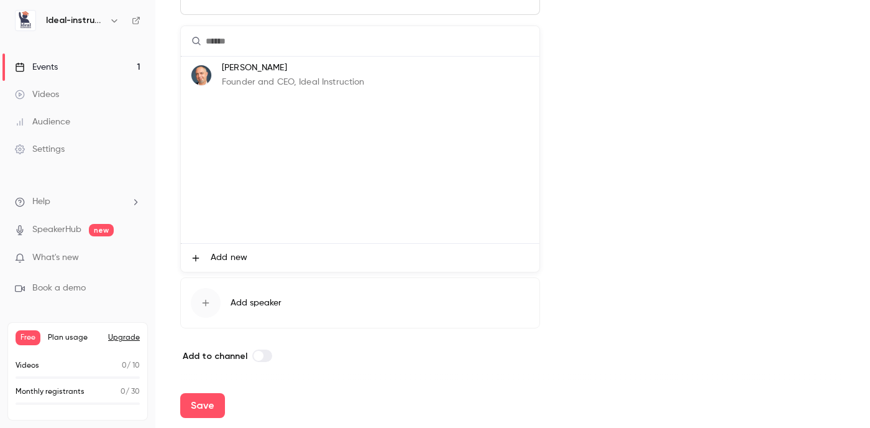
click at [271, 63] on p "Justin Pigeon" at bounding box center [293, 68] width 142 height 13
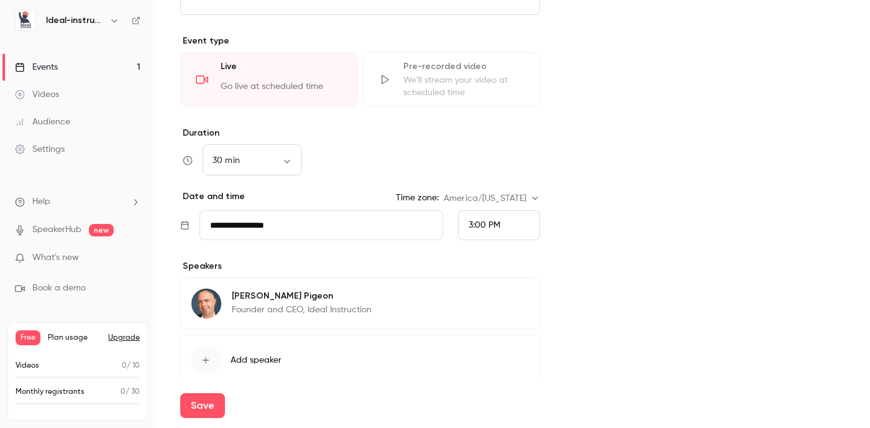
click at [237, 356] on span "Add speaker" at bounding box center [256, 360] width 51 height 12
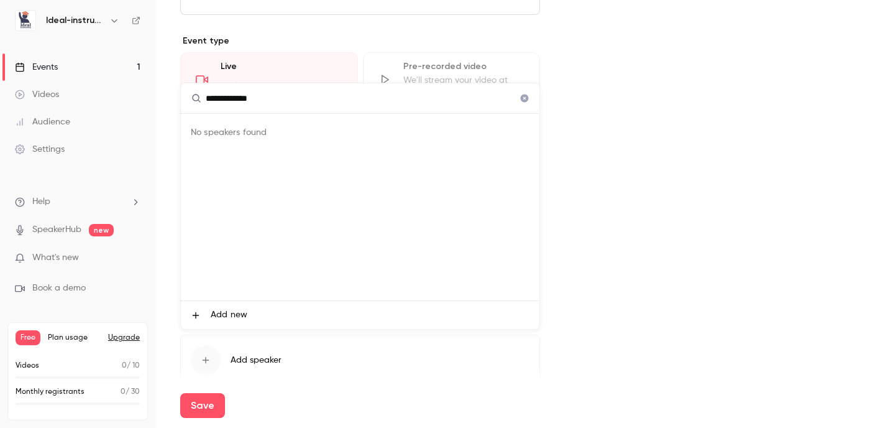
type input "**********"
click at [232, 315] on span "Add new" at bounding box center [229, 314] width 37 height 13
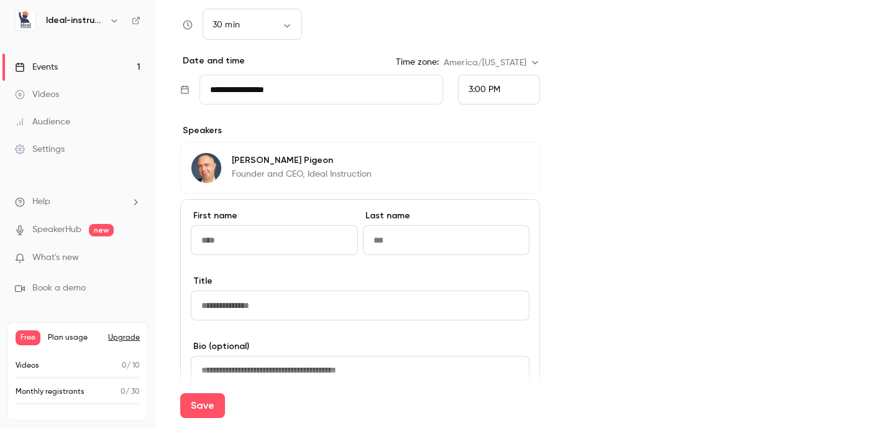
scroll to position [464, 0]
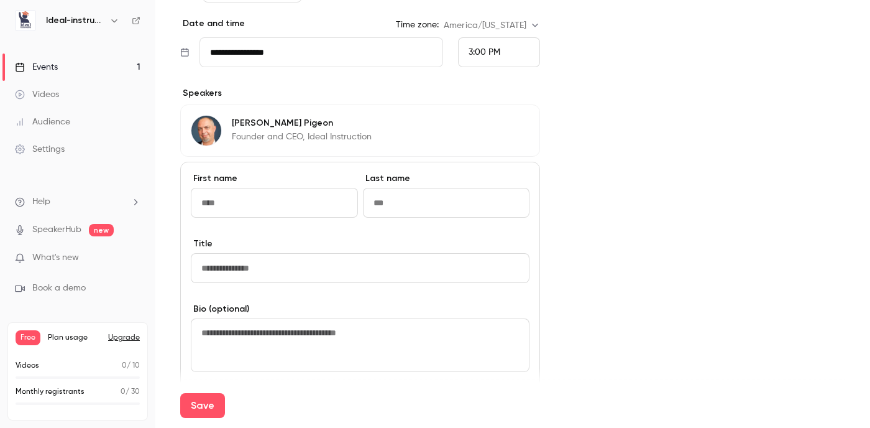
click at [331, 201] on input at bounding box center [274, 203] width 167 height 30
type input "*******"
type input "******"
click at [272, 263] on input at bounding box center [360, 268] width 339 height 30
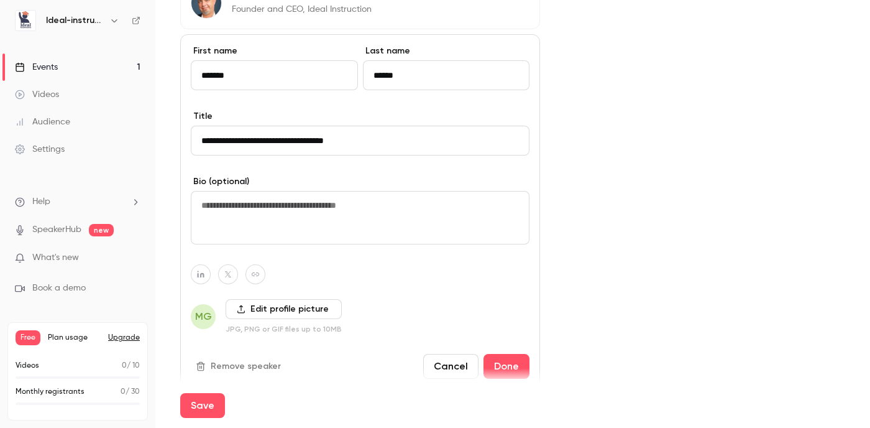
scroll to position [640, 0]
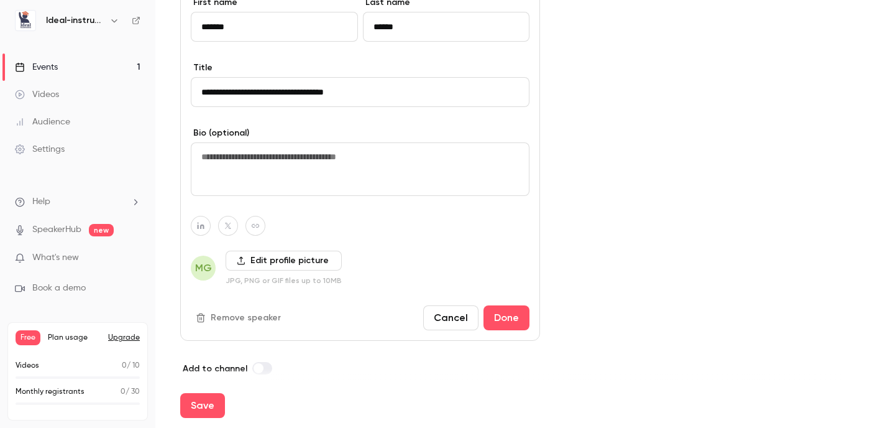
type input "**********"
click at [206, 269] on span "MG" at bounding box center [203, 267] width 17 height 15
click at [257, 253] on label "Edit profile picture" at bounding box center [284, 261] width 116 height 20
click at [0, 0] on input "Edit profile picture" at bounding box center [0, 0] width 0 height 0
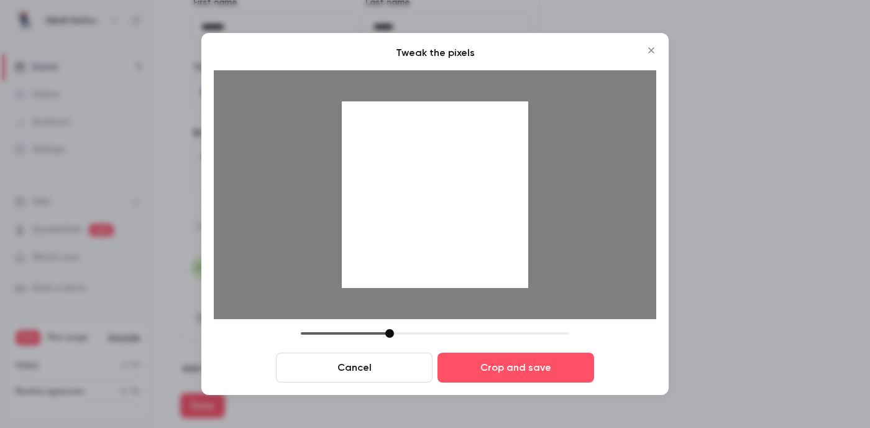
drag, startPoint x: 467, startPoint y: 178, endPoint x: 471, endPoint y: 208, distance: 30.6
click at [471, 208] on div at bounding box center [435, 194] width 186 height 186
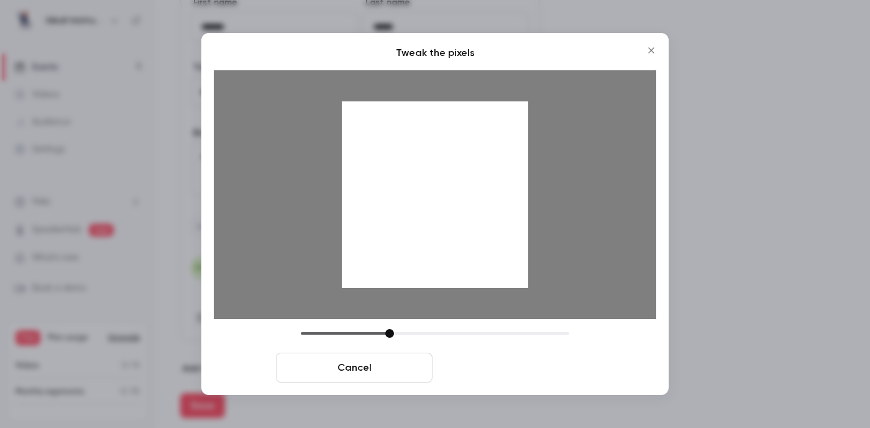
click at [485, 372] on button "Crop and save" at bounding box center [516, 367] width 157 height 30
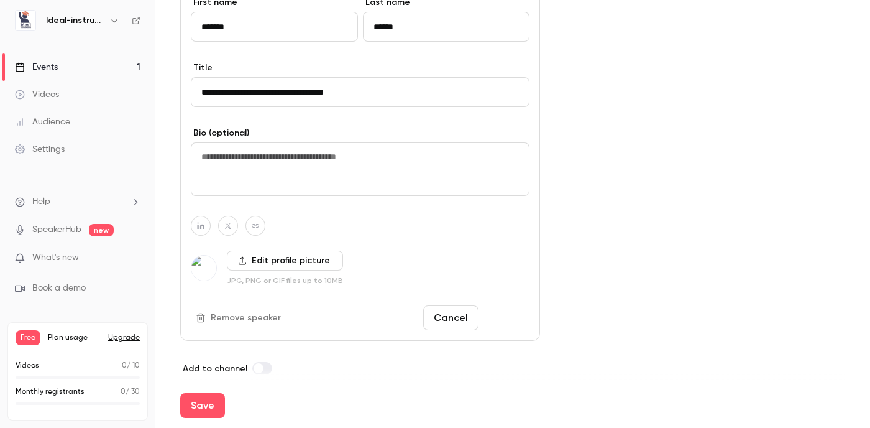
click at [502, 319] on button "Done" at bounding box center [507, 317] width 46 height 25
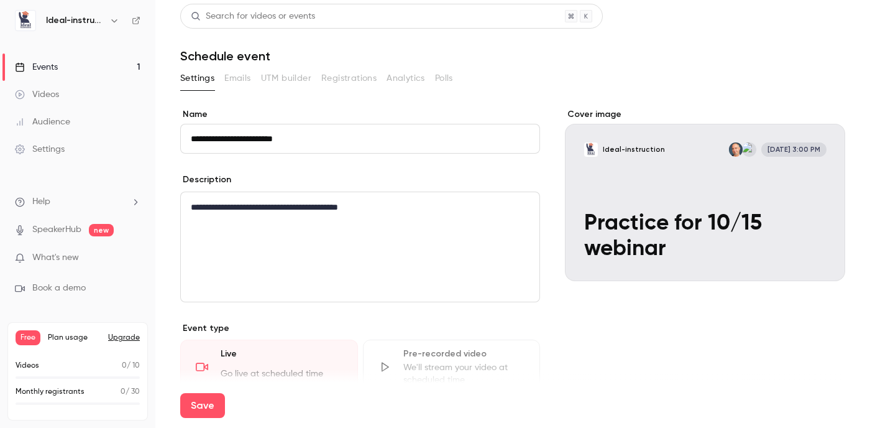
scroll to position [0, 0]
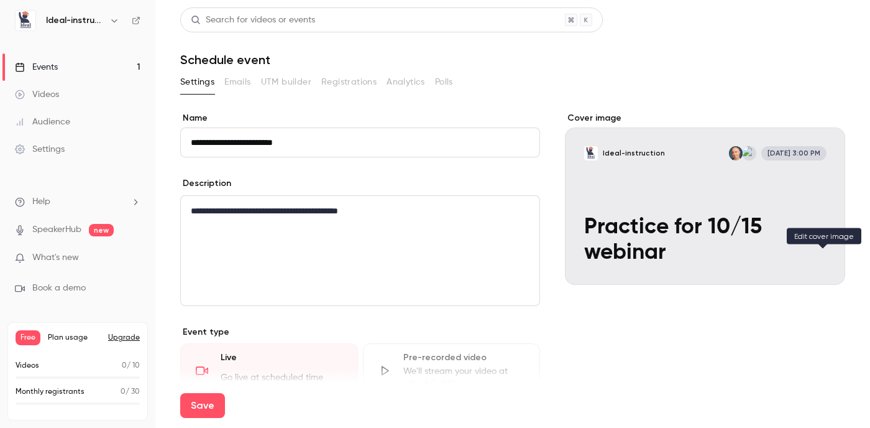
click at [826, 269] on button "Ideal-instruction Oct 14, 3:00 PM Practice for 10/15 webinar" at bounding box center [823, 262] width 25 height 25
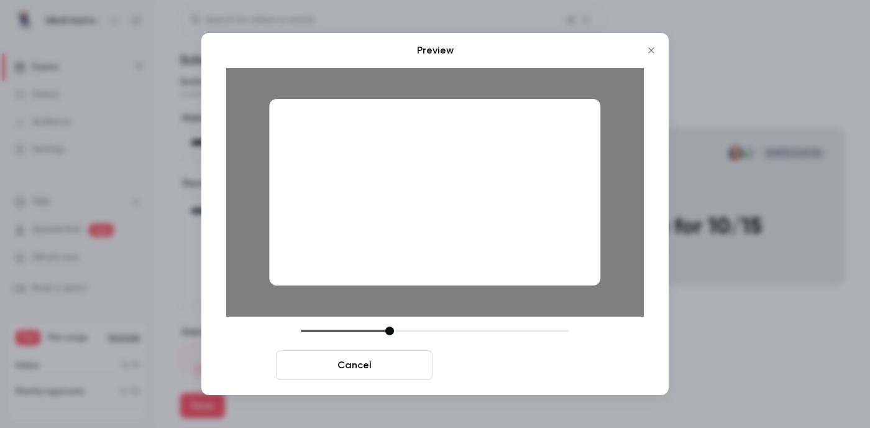
click at [530, 361] on button "Save cover" at bounding box center [516, 365] width 157 height 30
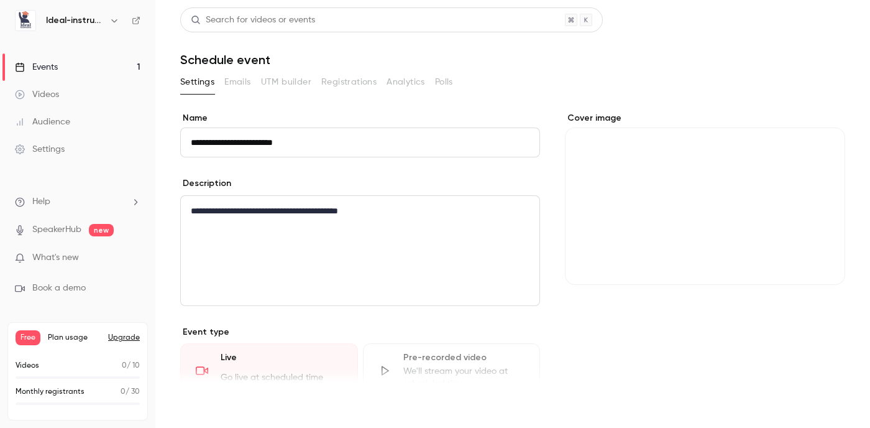
click at [205, 404] on button "Save" at bounding box center [202, 405] width 45 height 25
type input "**"
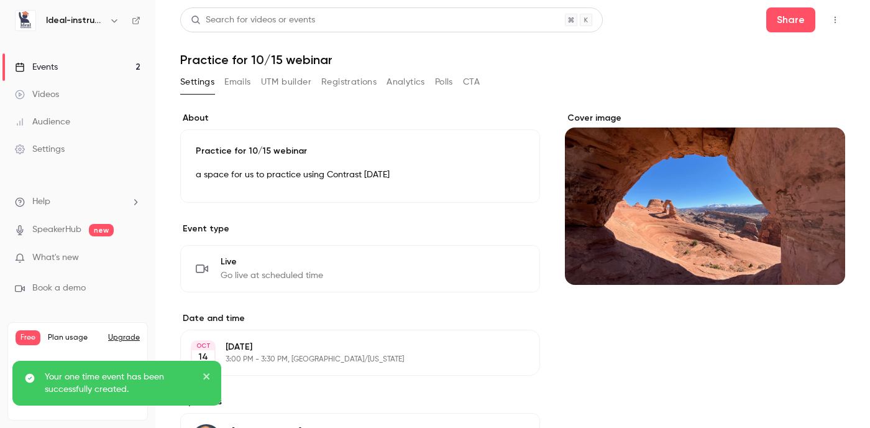
click at [207, 375] on icon "close" at bounding box center [206, 376] width 6 height 6
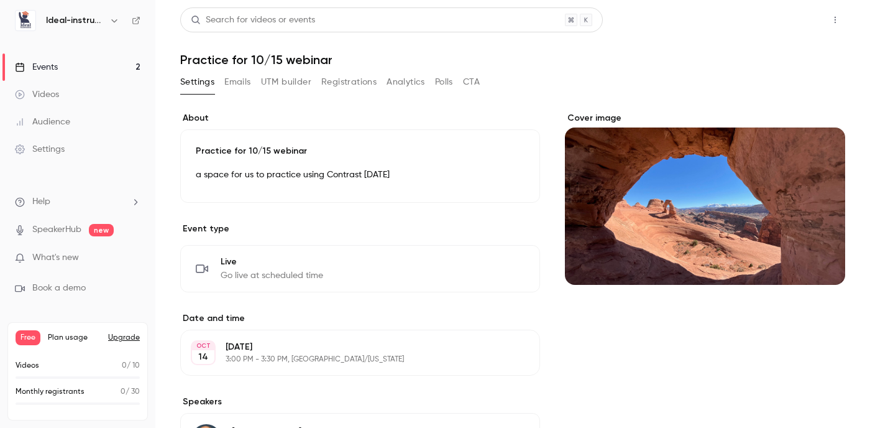
click at [793, 19] on button "Share" at bounding box center [790, 19] width 49 height 25
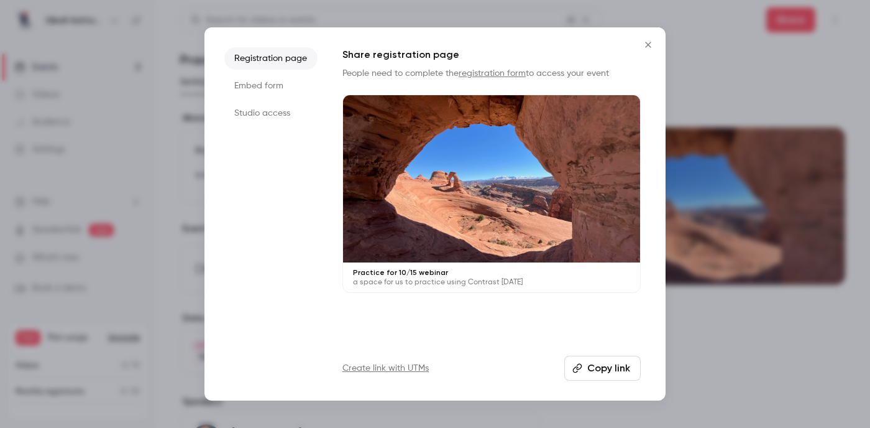
click at [609, 367] on button "Copy link" at bounding box center [602, 368] width 76 height 25
click at [269, 90] on li "Embed form" at bounding box center [270, 86] width 93 height 22
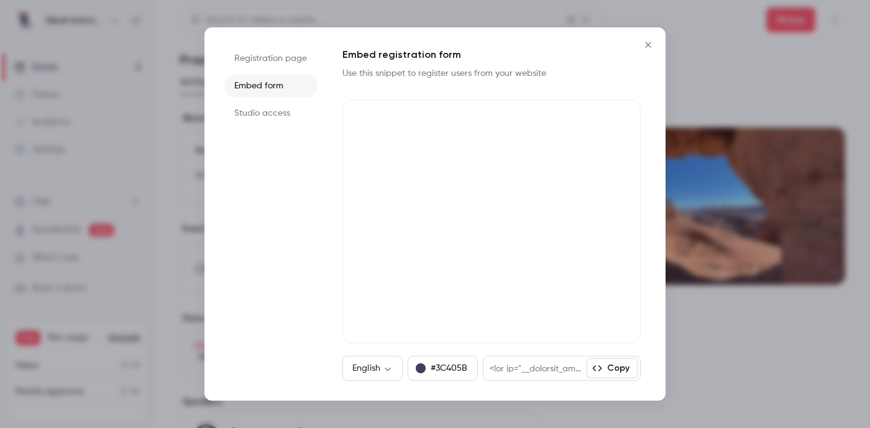
click at [267, 109] on li "Studio access" at bounding box center [270, 113] width 93 height 22
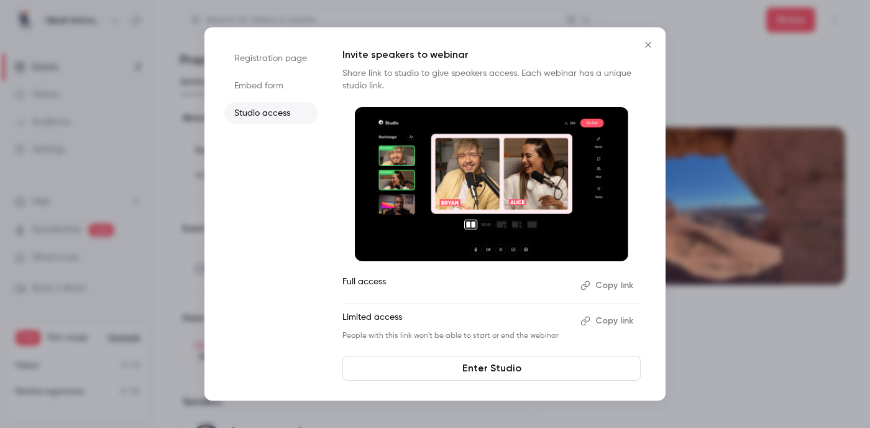
click at [607, 283] on button "Copy link" at bounding box center [608, 285] width 65 height 20
click at [470, 366] on link "Enter Studio" at bounding box center [492, 368] width 298 height 25
click at [288, 56] on li "Registration page" at bounding box center [270, 58] width 93 height 22
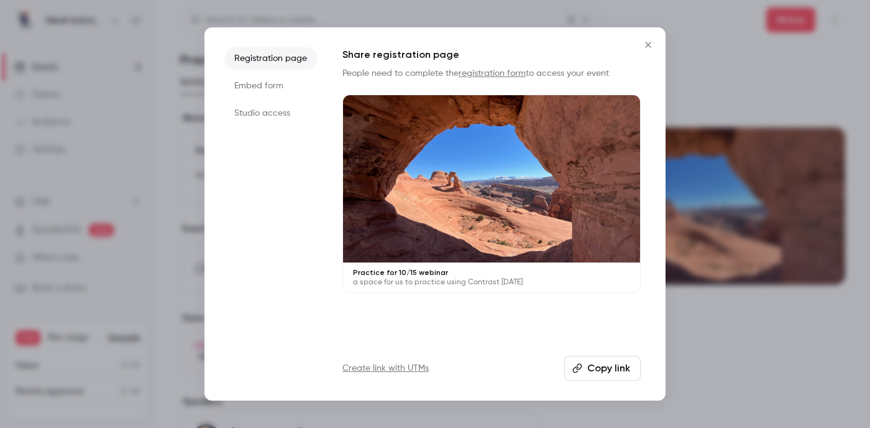
click at [602, 365] on button "Copy link" at bounding box center [602, 368] width 76 height 25
click at [499, 75] on link "registration form" at bounding box center [492, 73] width 67 height 9
click at [600, 366] on button "Copy link" at bounding box center [602, 368] width 76 height 25
click at [647, 46] on icon "Close" at bounding box center [648, 45] width 6 height 6
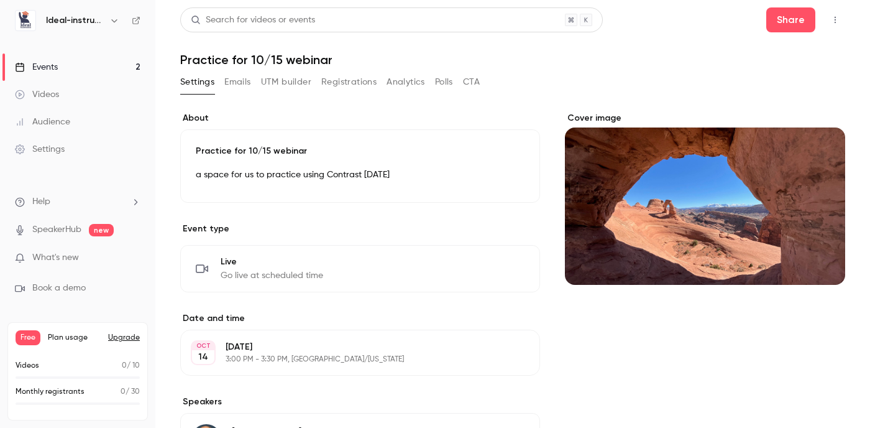
click at [370, 85] on button "Registrations" at bounding box center [348, 82] width 55 height 20
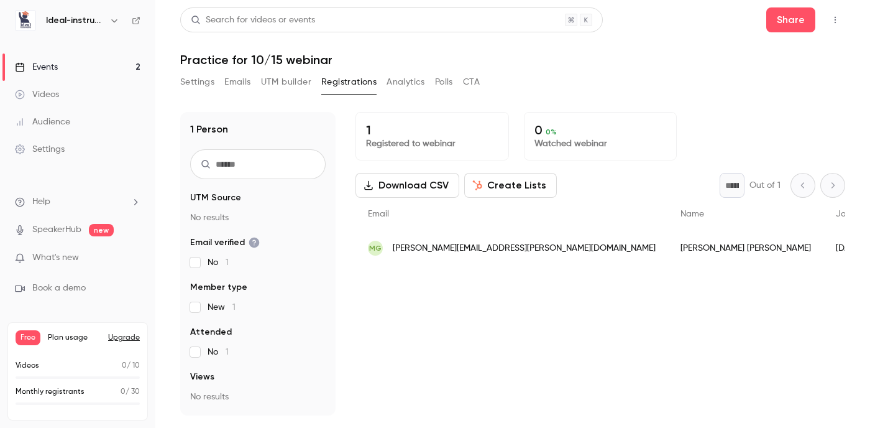
click at [48, 94] on div "Videos" at bounding box center [37, 94] width 44 height 12
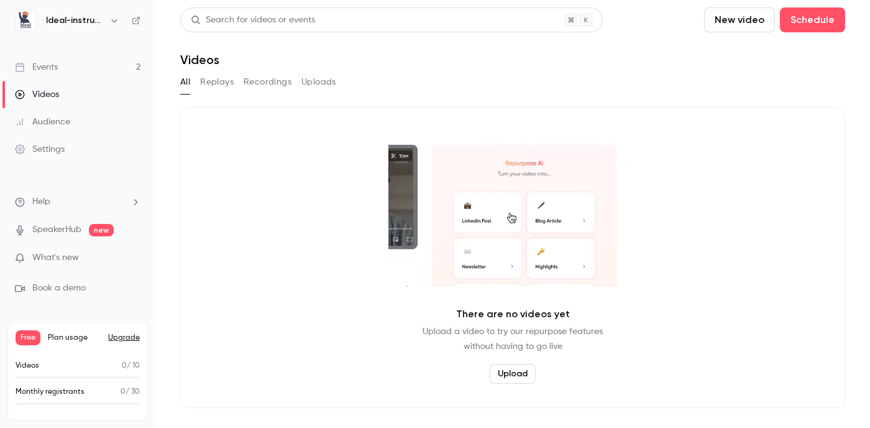
click at [50, 70] on div "Events" at bounding box center [36, 67] width 43 height 12
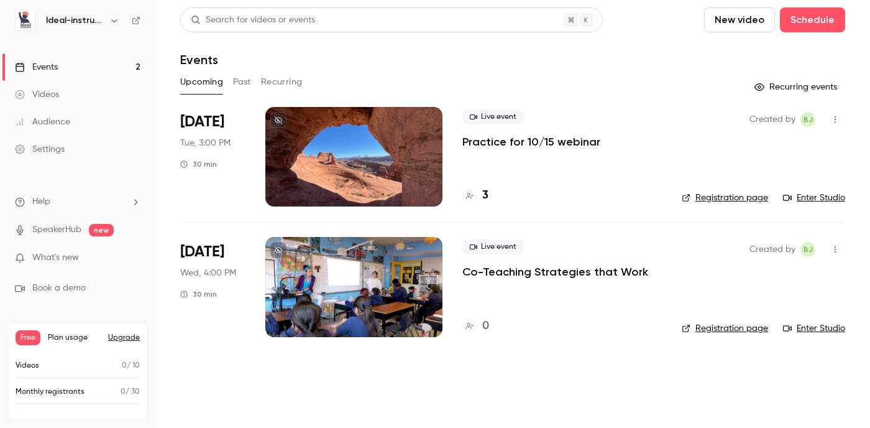
click at [562, 138] on p "Practice for 10/15 webinar" at bounding box center [531, 141] width 138 height 15
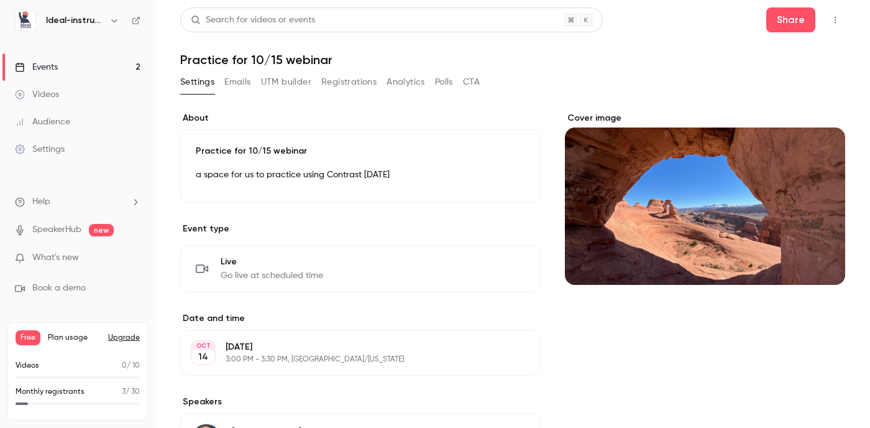
click at [49, 65] on div "Events" at bounding box center [36, 67] width 43 height 12
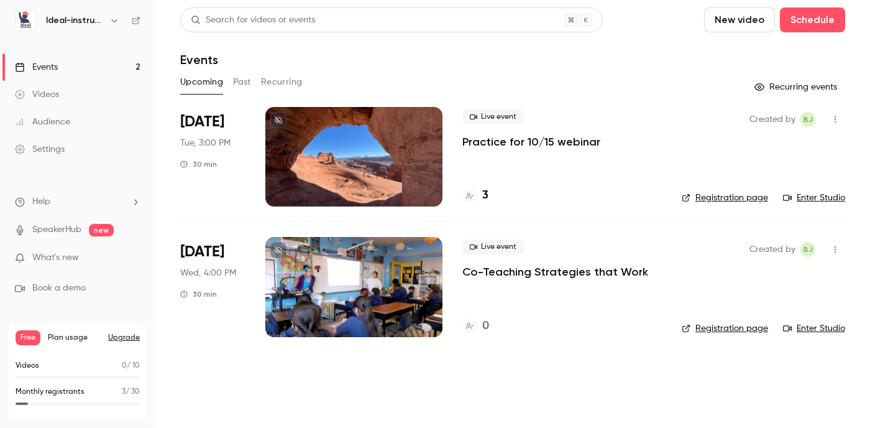
click at [835, 121] on icon "button" at bounding box center [835, 119] width 10 height 9
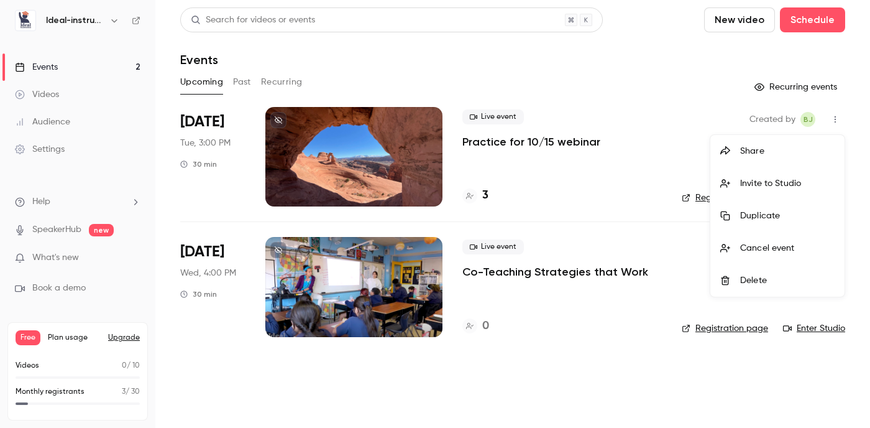
click at [767, 178] on div "Invite to Studio" at bounding box center [787, 183] width 94 height 12
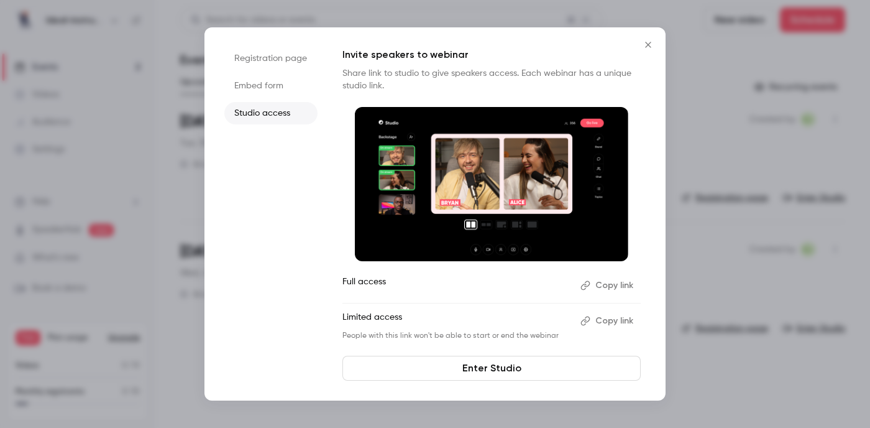
click at [616, 286] on button "Copy link" at bounding box center [608, 285] width 65 height 20
click at [648, 42] on icon "Close" at bounding box center [648, 45] width 15 height 10
